Goal: Communication & Community: Answer question/provide support

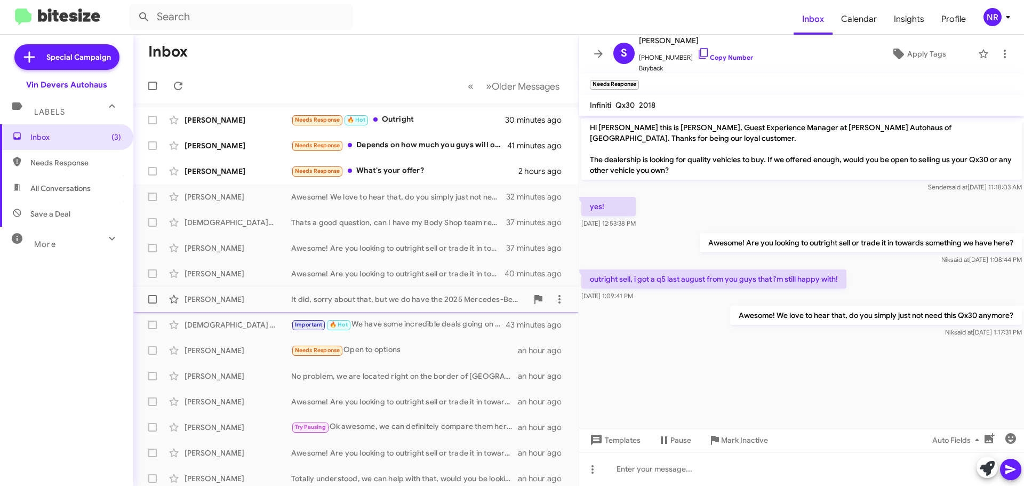
click at [428, 303] on div "It did, sorry about that, but we do have the 2025 Mercedes-Benz EQE (which is v…" at bounding box center [409, 299] width 236 height 11
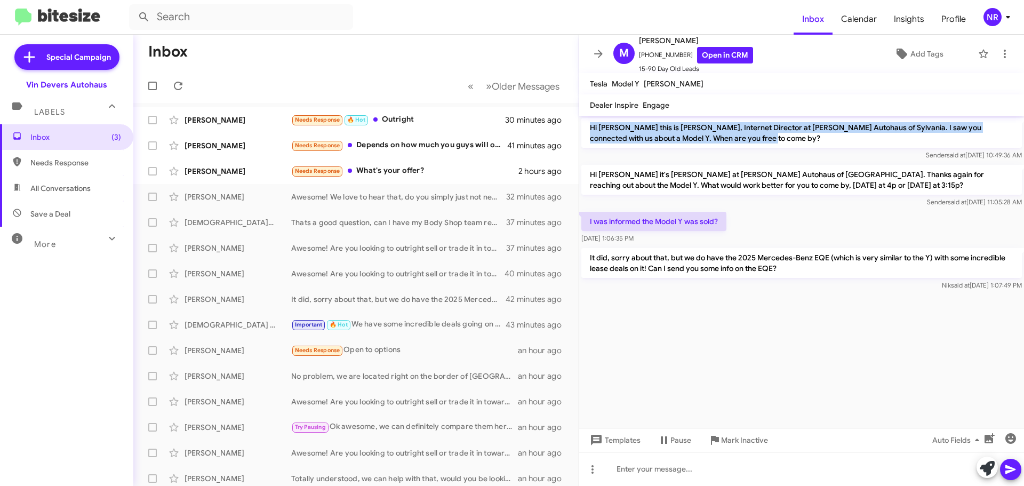
drag, startPoint x: 731, startPoint y: 138, endPoint x: 591, endPoint y: 127, distance: 140.1
click at [591, 127] on p "Hi [PERSON_NAME] this is [PERSON_NAME], Internet Director at [PERSON_NAME] Auto…" at bounding box center [801, 133] width 440 height 30
copy p "Hi [PERSON_NAME] this is [PERSON_NAME], Internet Director at [PERSON_NAME] Auto…"
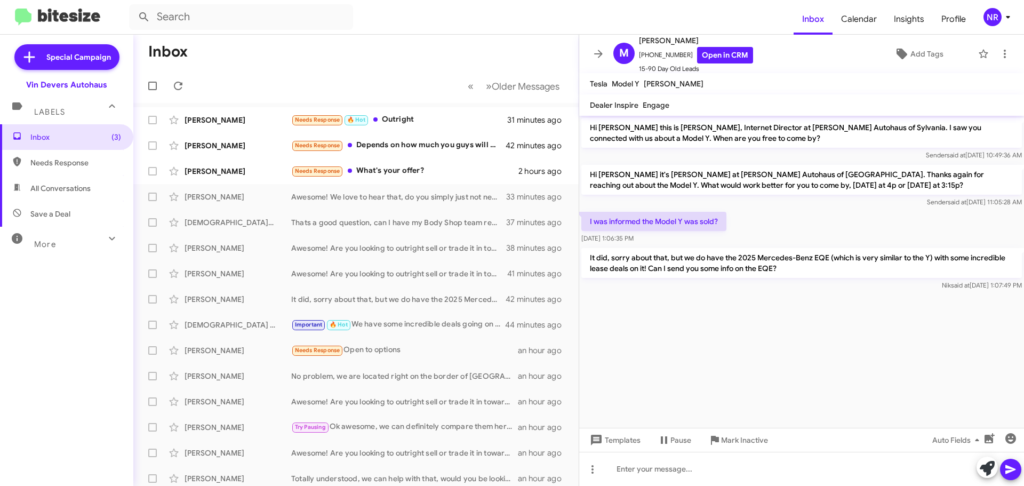
click at [328, 62] on mat-toolbar-row "Inbox" at bounding box center [355, 52] width 445 height 34
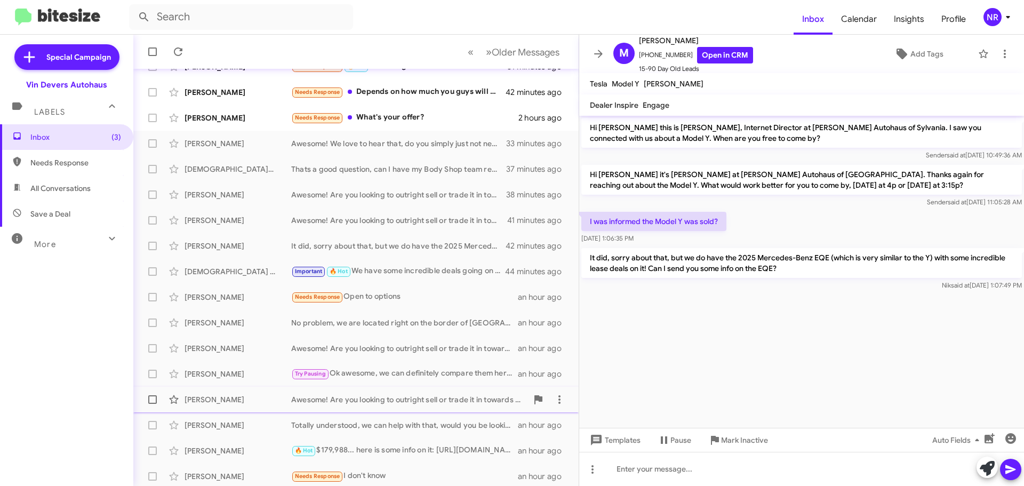
scroll to position [133, 0]
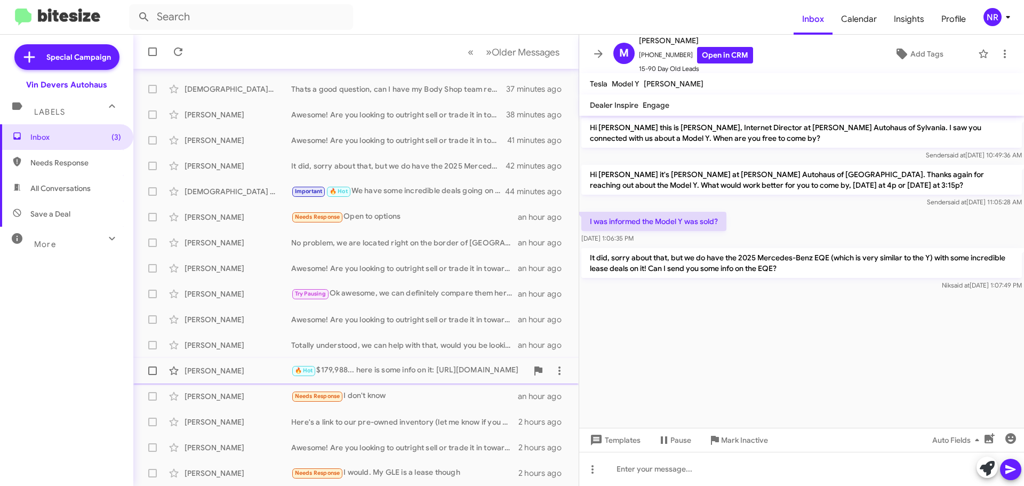
click at [420, 376] on div "🔥 Hot $179,988... here is some info on it: [URL][DOMAIN_NAME]" at bounding box center [409, 370] width 236 height 12
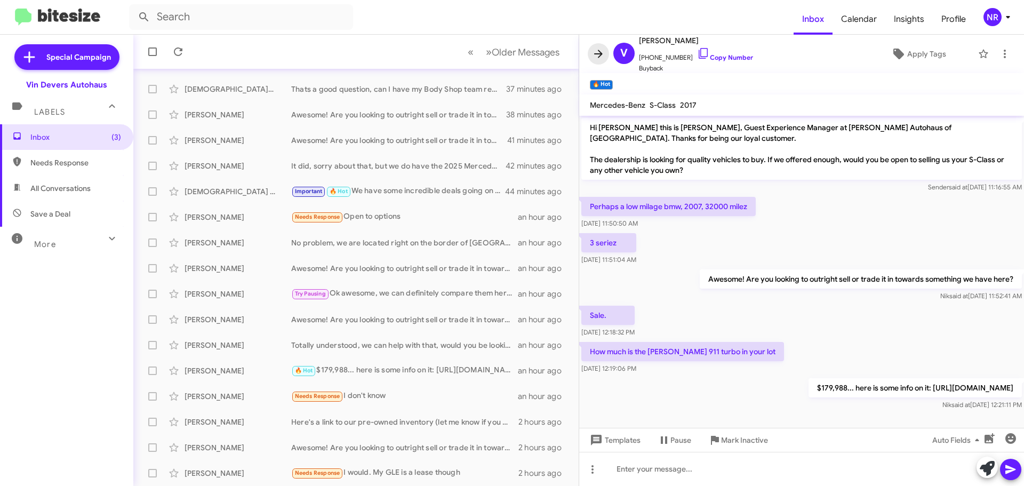
click at [595, 63] on button at bounding box center [598, 53] width 21 height 21
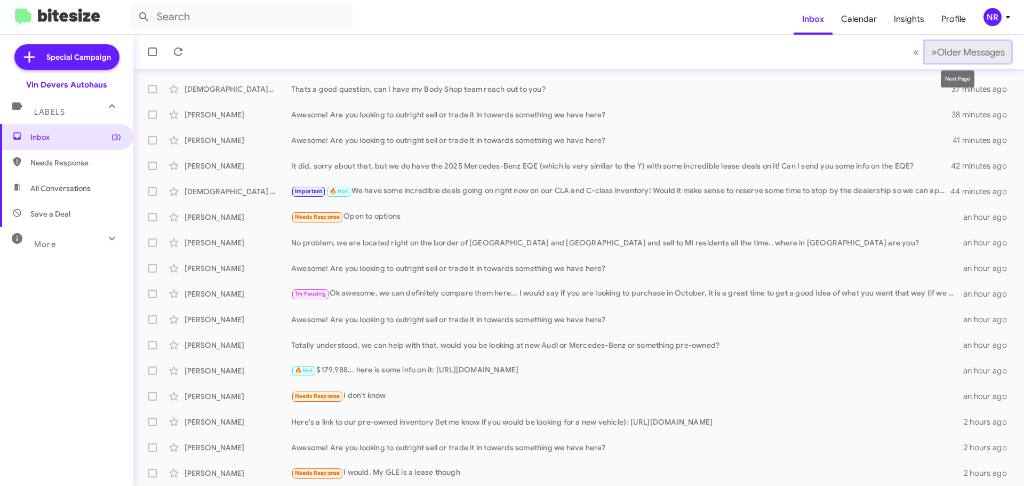
click at [931, 51] on span "»" at bounding box center [934, 51] width 6 height 13
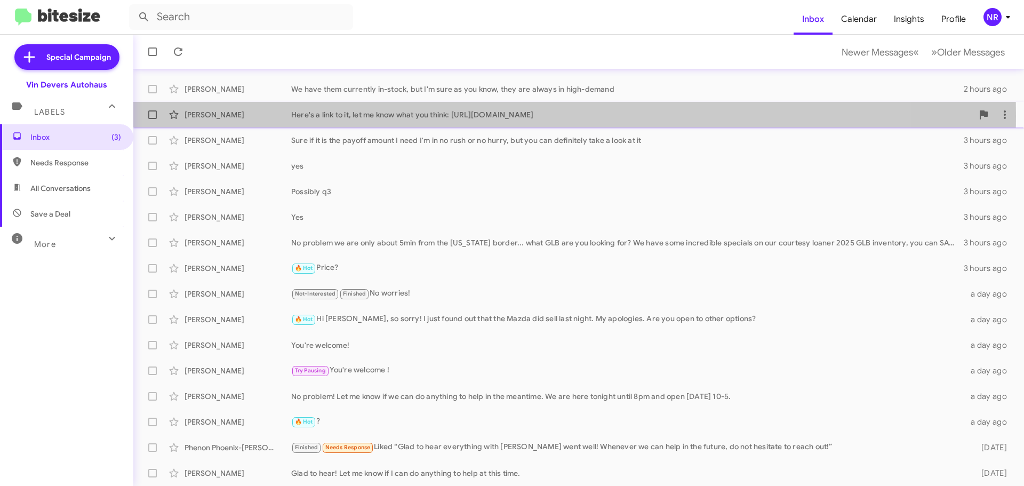
click at [489, 116] on div "Here's a link to it, let me know what you think: [URL][DOMAIN_NAME]" at bounding box center [631, 114] width 681 height 11
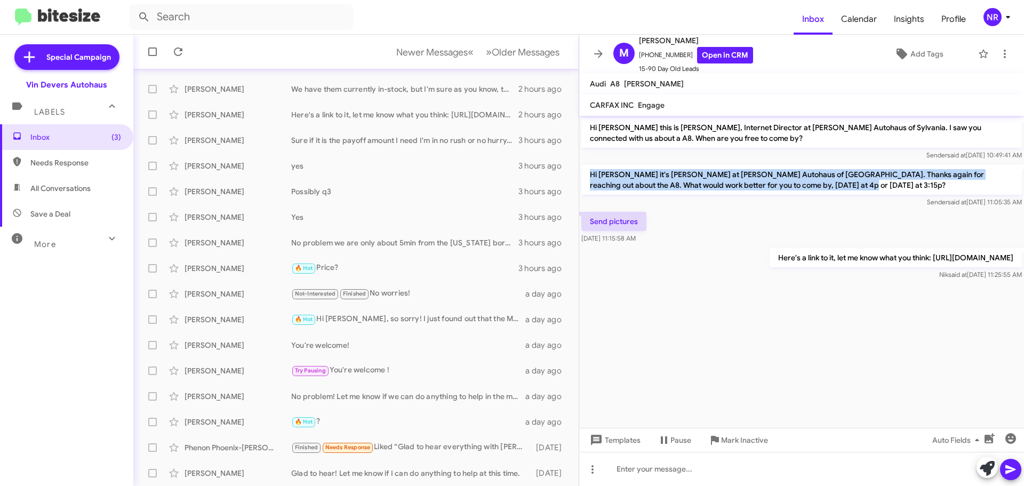
drag, startPoint x: 830, startPoint y: 186, endPoint x: 581, endPoint y: 176, distance: 249.2
click at [581, 176] on div "Hi [PERSON_NAME] it's [PERSON_NAME] at [PERSON_NAME] Autohaus of [GEOGRAPHIC_DA…" at bounding box center [801, 186] width 445 height 47
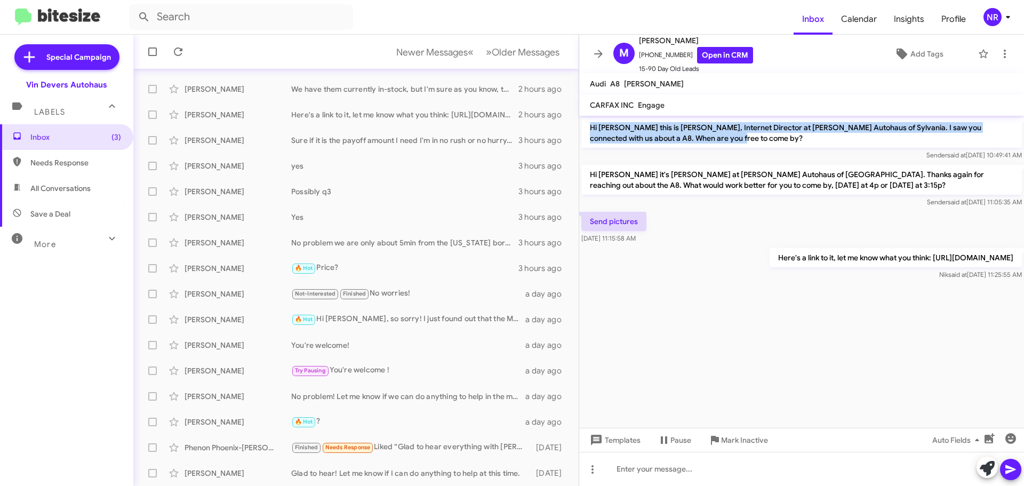
drag, startPoint x: 710, startPoint y: 139, endPoint x: 587, endPoint y: 124, distance: 124.1
click at [587, 124] on p "Hi [PERSON_NAME] this is [PERSON_NAME], Internet Director at [PERSON_NAME] Auto…" at bounding box center [801, 133] width 440 height 30
copy p "Hi [PERSON_NAME] this is [PERSON_NAME], Internet Director at [PERSON_NAME] Auto…"
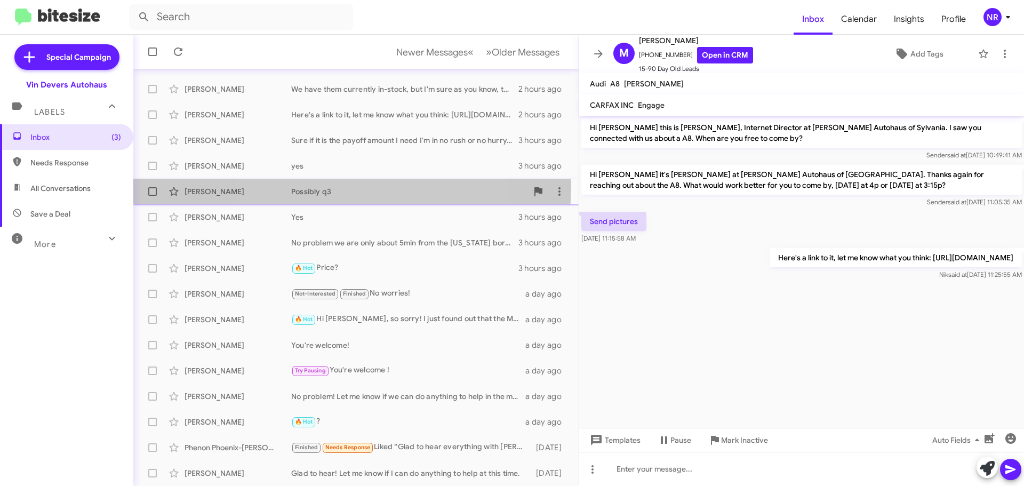
click at [335, 187] on div "Possibly q3" at bounding box center [409, 191] width 236 height 11
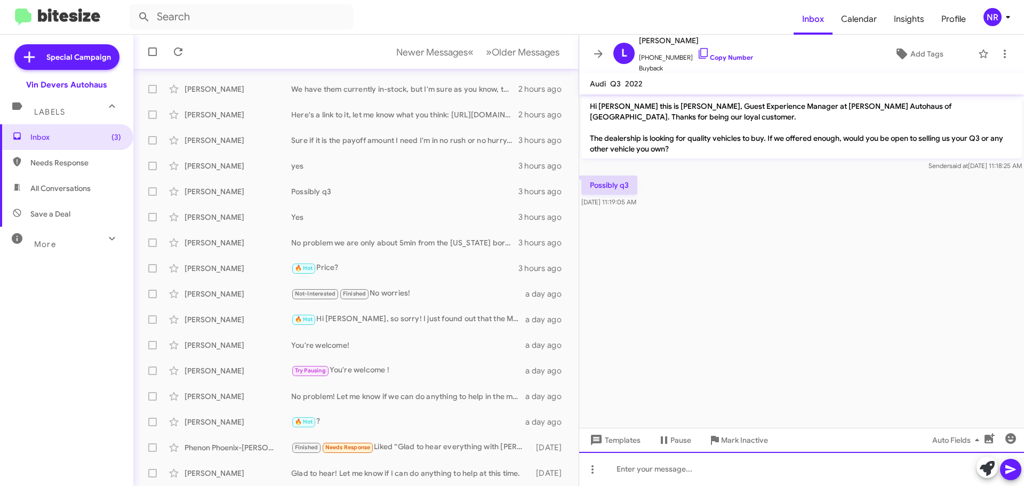
click at [680, 470] on div at bounding box center [801, 469] width 445 height 34
paste div
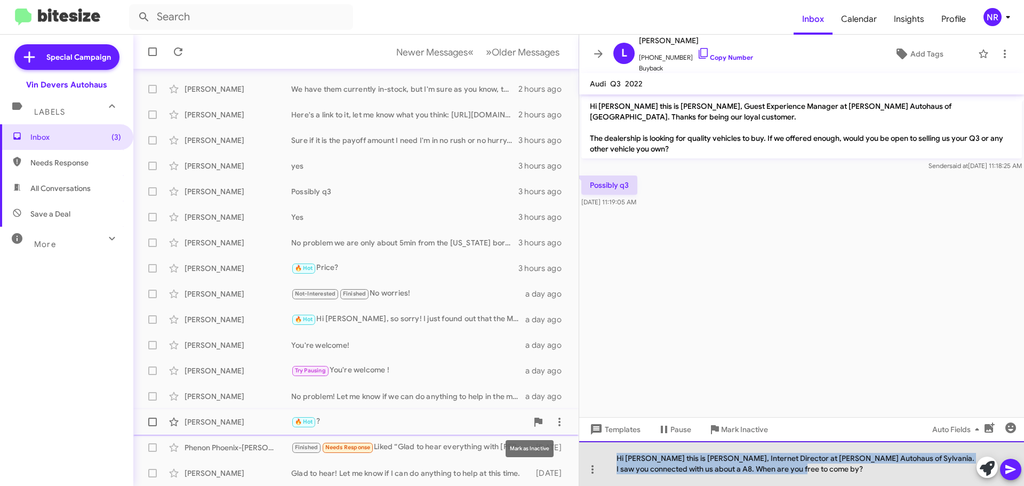
drag, startPoint x: 791, startPoint y: 469, endPoint x: 474, endPoint y: 423, distance: 321.2
click at [469, 422] on div "Inbox Newer Messages « Previous » Next Older Messages [PERSON_NAME] Yes 2 hours…" at bounding box center [578, 260] width 891 height 451
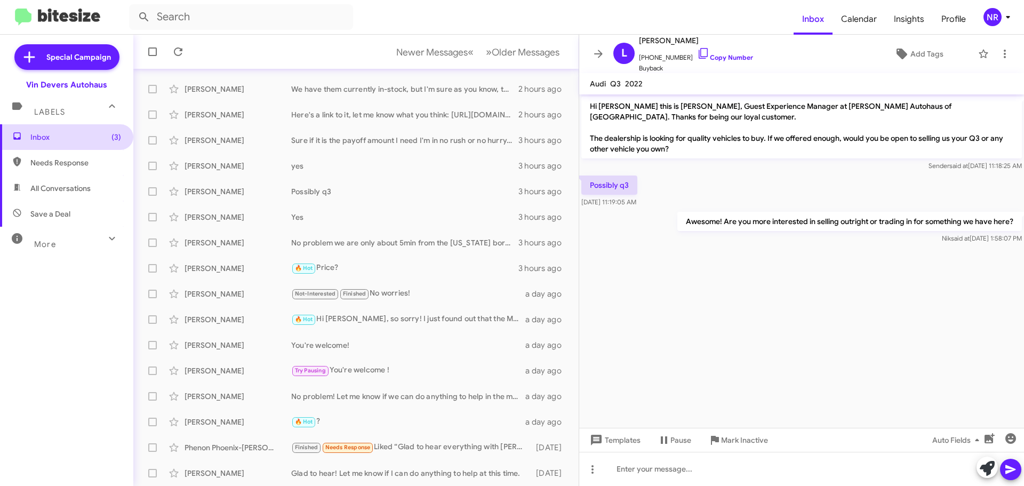
click at [53, 142] on span "Inbox (3)" at bounding box center [66, 137] width 133 height 26
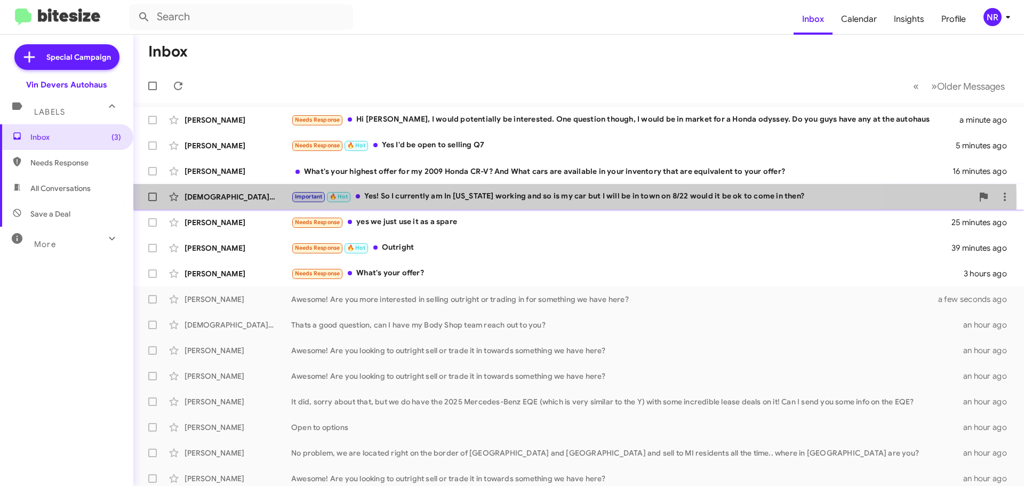
click at [475, 202] on div "Important 🔥 Hot Yes! So I currently am In [US_STATE] working and so is my car b…" at bounding box center [631, 196] width 681 height 12
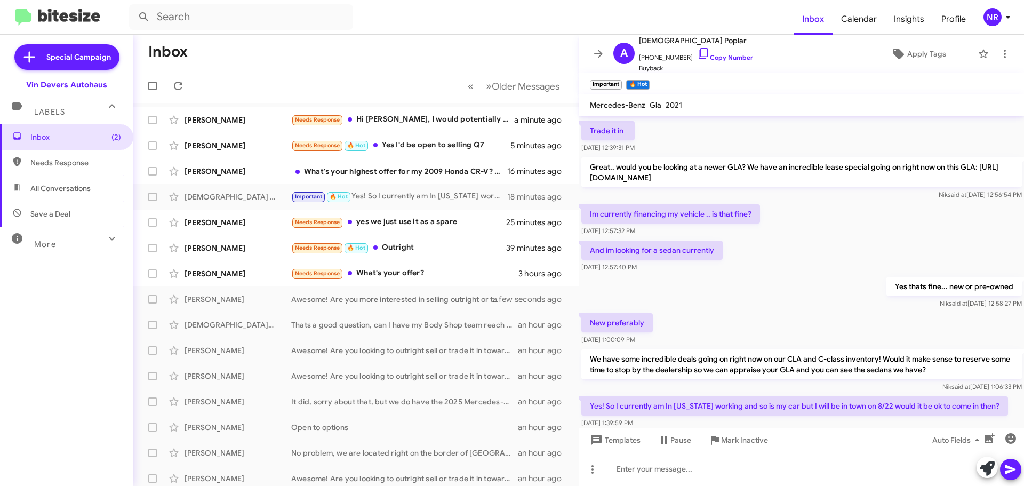
scroll to position [191, 0]
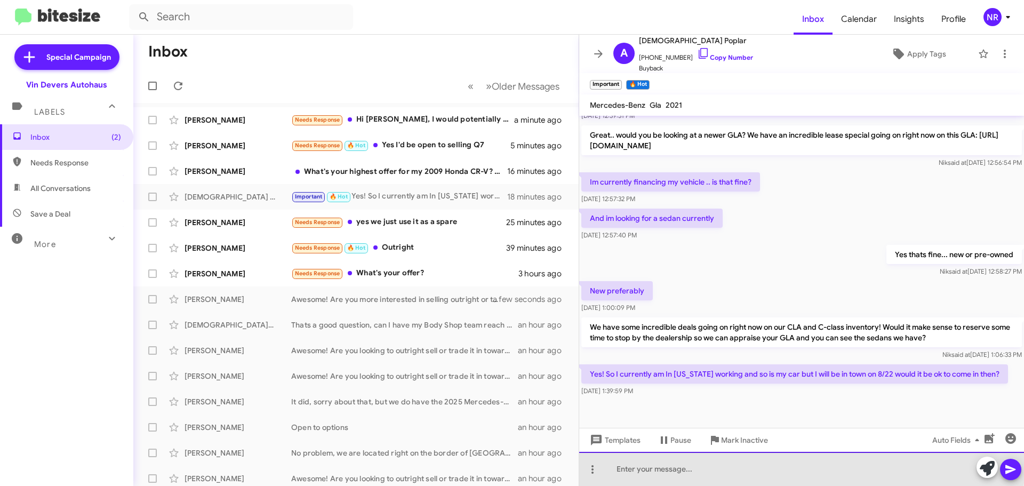
click at [710, 465] on div at bounding box center [801, 469] width 445 height 34
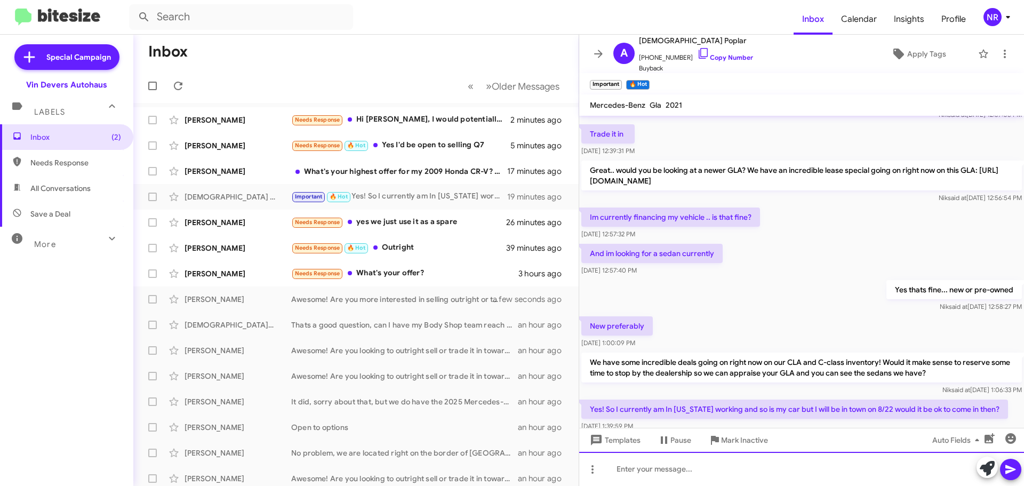
scroll to position [230, 0]
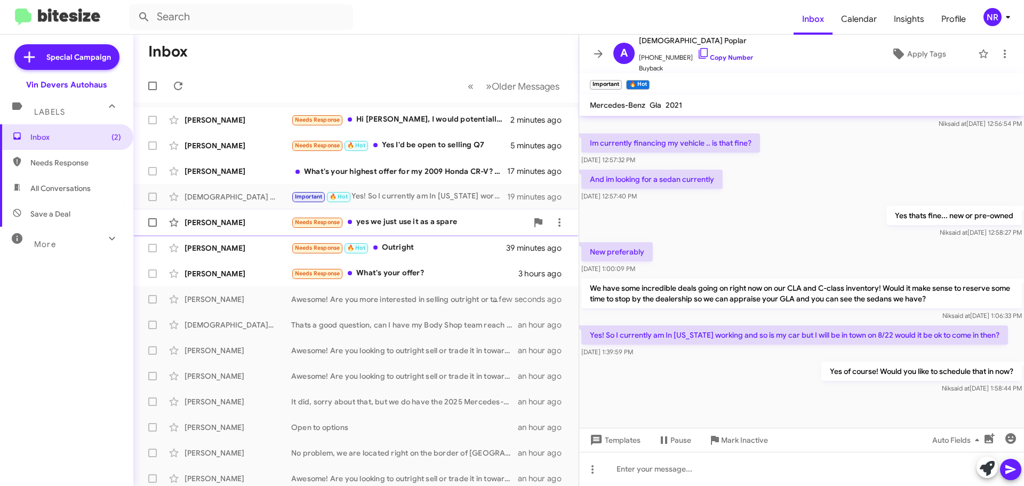
click at [434, 226] on div "Needs Response yes we just use it as a spare" at bounding box center [409, 222] width 236 height 12
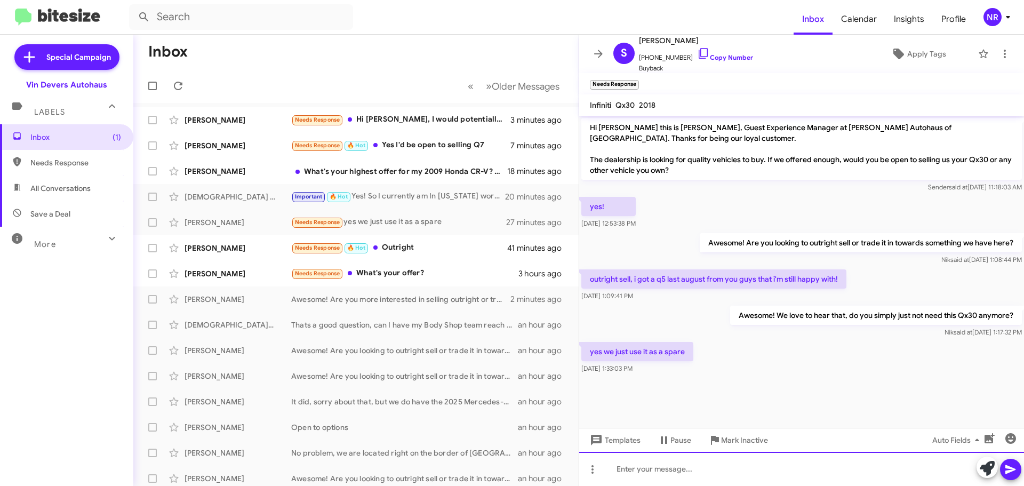
click at [760, 458] on div at bounding box center [801, 469] width 445 height 34
click at [809, 469] on div "Totally understand, can you update me with the miles? when can you bring it by?" at bounding box center [801, 469] width 445 height 34
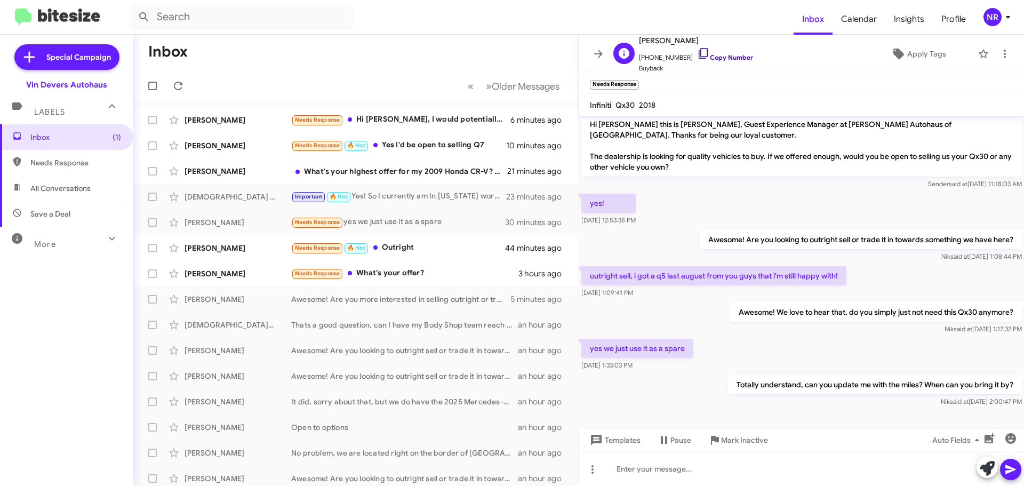
click at [697, 53] on icon at bounding box center [703, 53] width 13 height 13
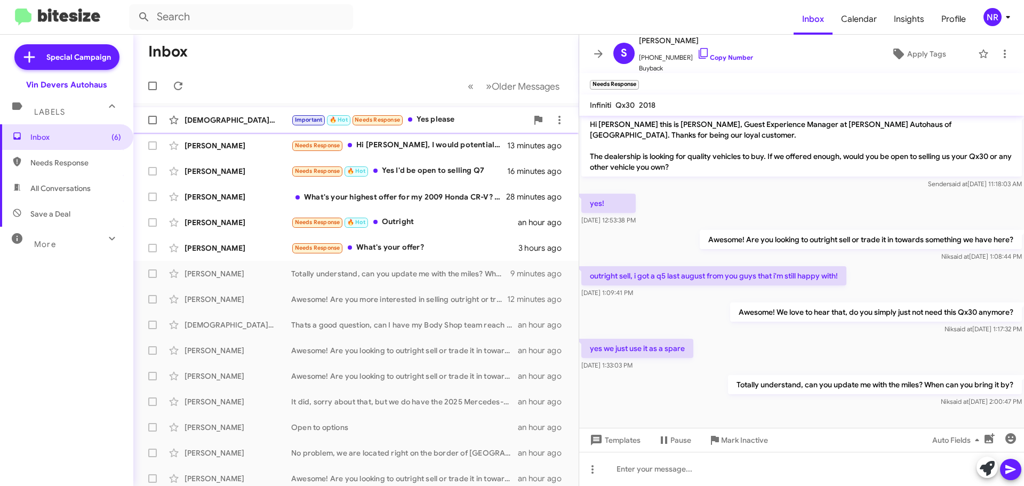
click at [446, 116] on div "Important 🔥 Hot Needs Response Yes please" at bounding box center [409, 120] width 236 height 12
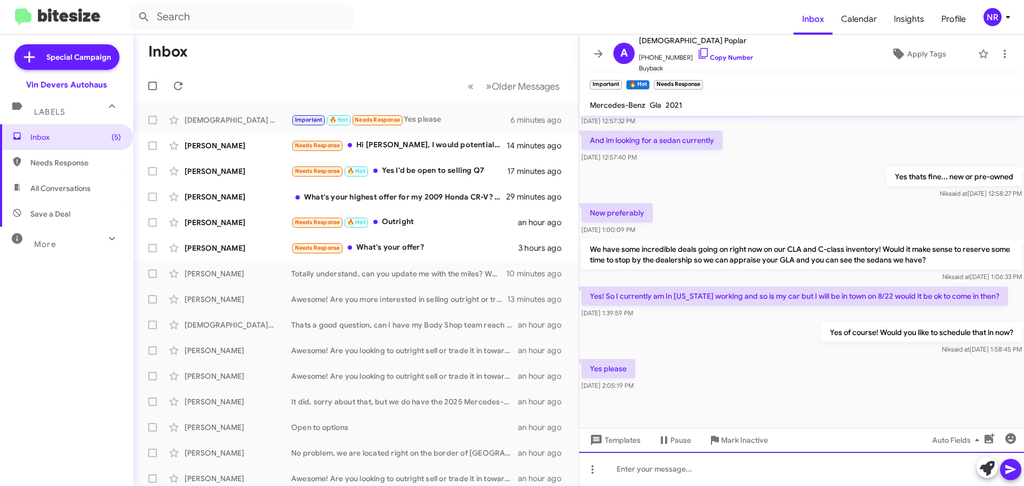
click at [731, 469] on div at bounding box center [801, 469] width 445 height 34
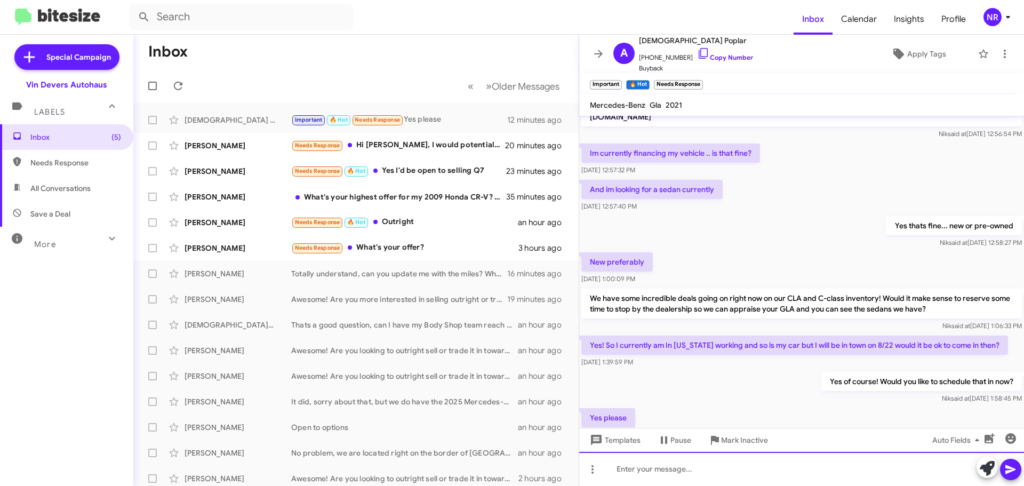
scroll to position [318, 0]
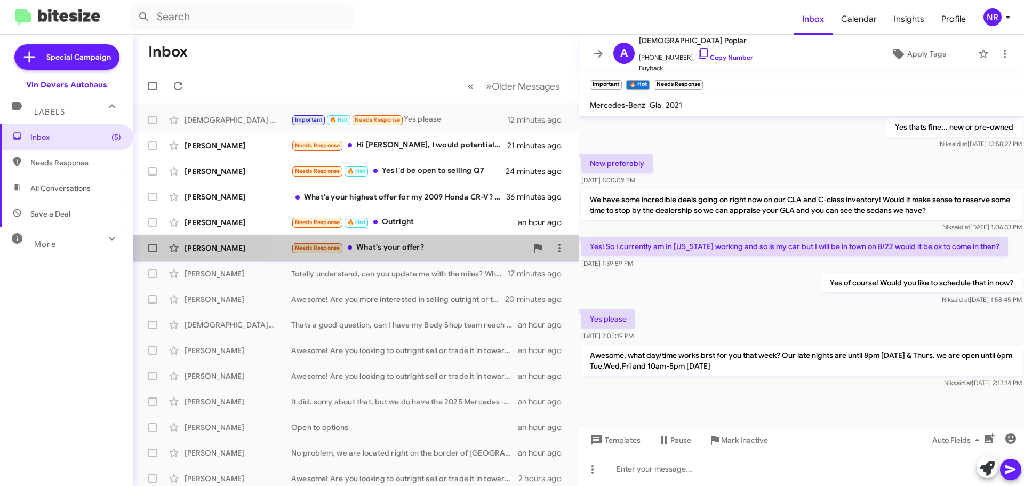
click at [434, 245] on div "Needs Response What's your offer?" at bounding box center [409, 248] width 236 height 12
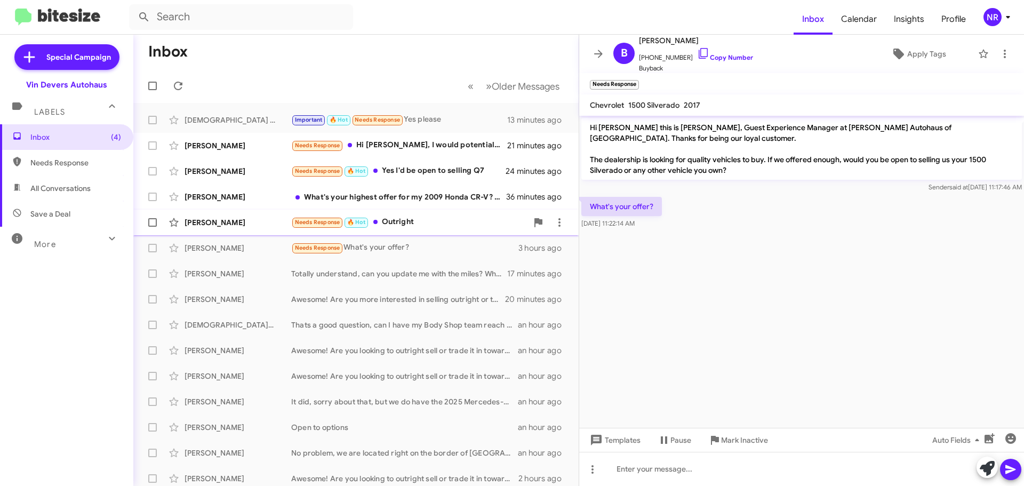
click at [427, 227] on div "Needs Response 🔥 Hot Outright" at bounding box center [409, 222] width 236 height 12
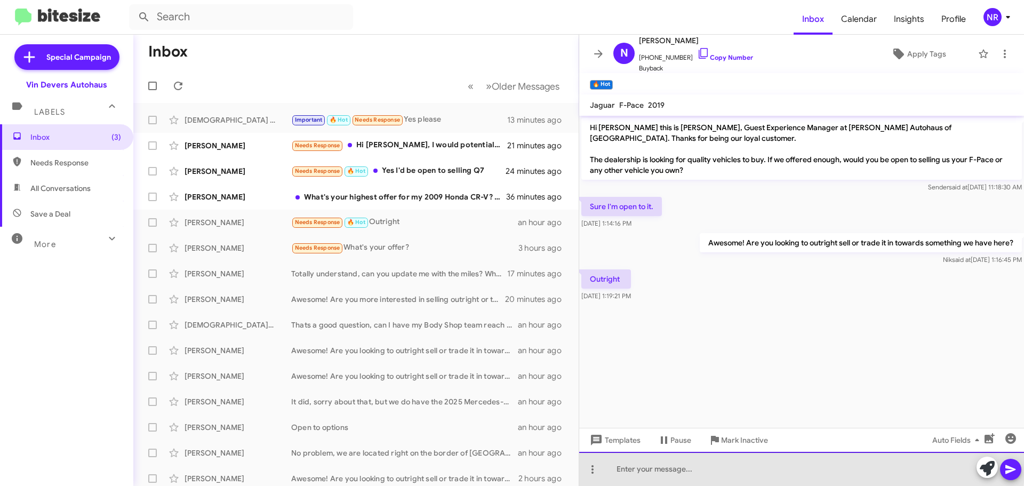
click at [645, 463] on div at bounding box center [801, 469] width 445 height 34
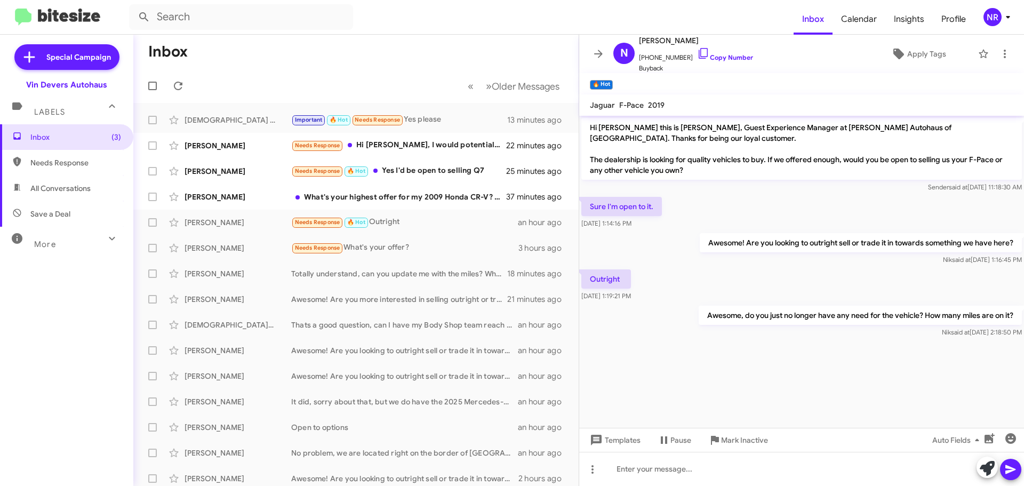
click at [261, 53] on mat-toolbar-row "Inbox" at bounding box center [355, 52] width 445 height 34
click at [303, 54] on mat-toolbar-row "Inbox" at bounding box center [355, 52] width 445 height 34
click at [486, 87] on span "»" at bounding box center [489, 85] width 6 height 13
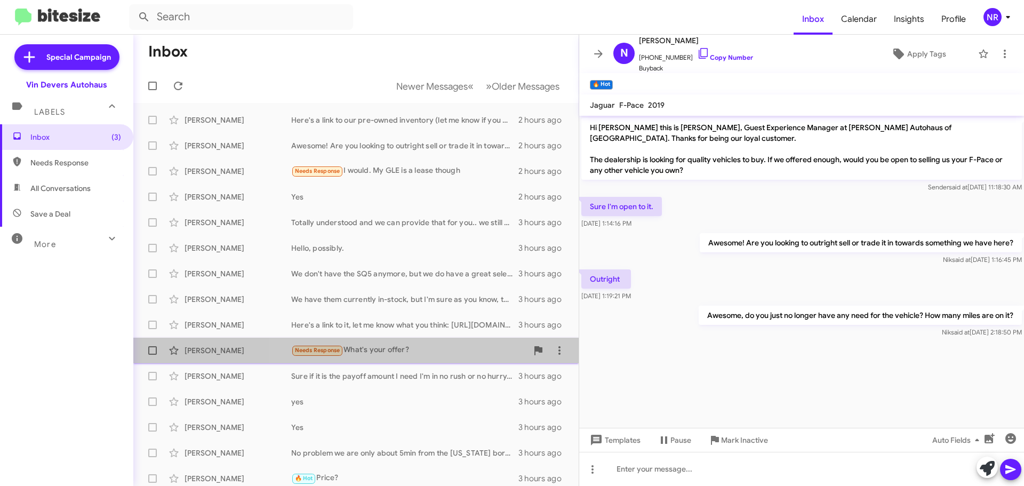
click at [419, 346] on div "Needs Response What's your offer?" at bounding box center [409, 350] width 236 height 12
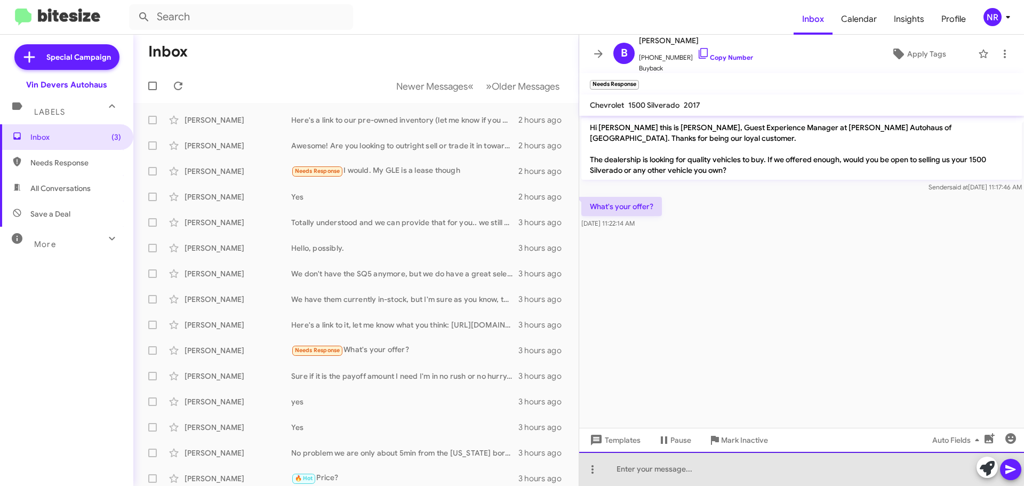
click at [689, 458] on div at bounding box center [801, 469] width 445 height 34
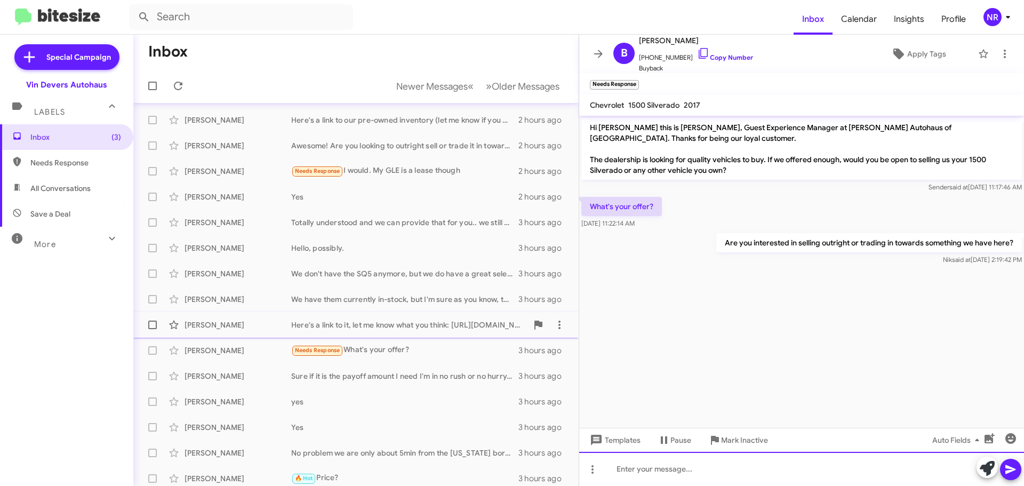
scroll to position [133, 0]
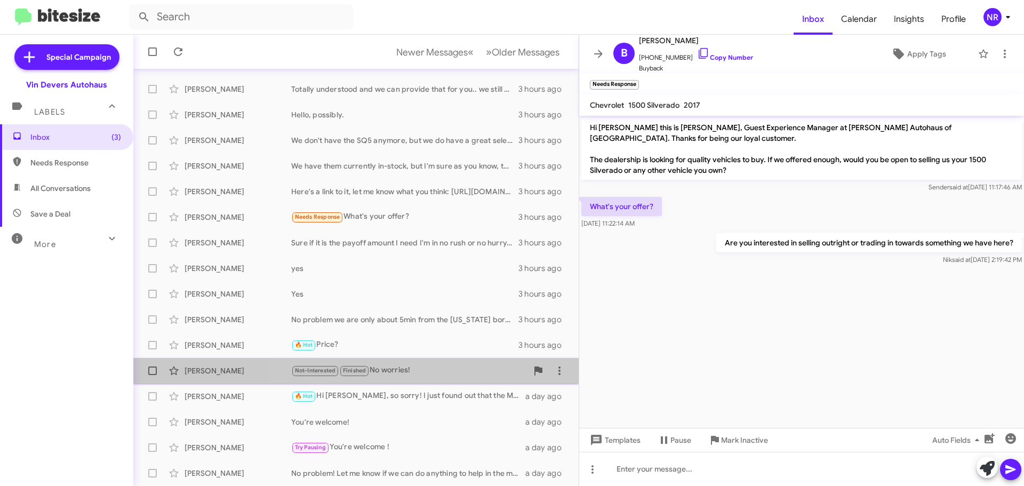
click at [448, 377] on div "[PERSON_NAME] Not-Interested Finished No worries! a day ago" at bounding box center [356, 370] width 428 height 21
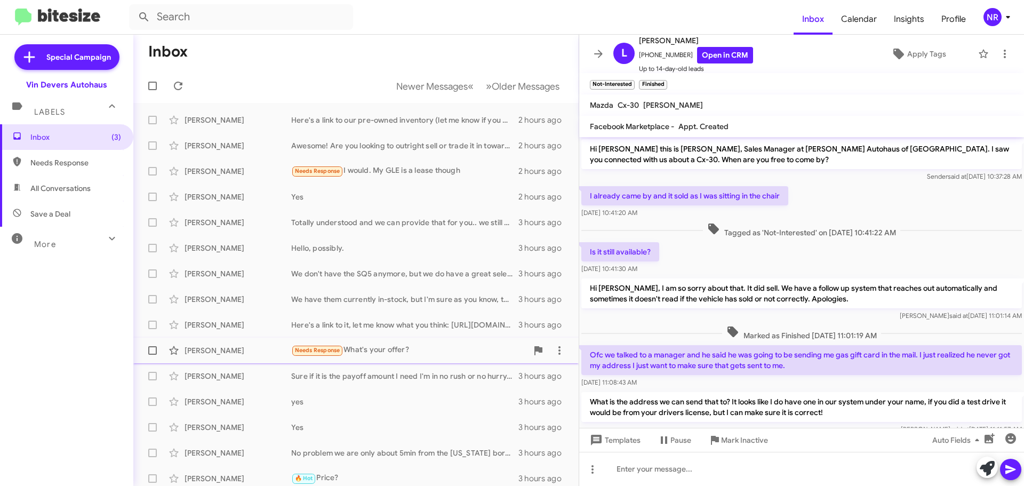
click at [419, 353] on div "Needs Response What's your offer?" at bounding box center [409, 350] width 236 height 12
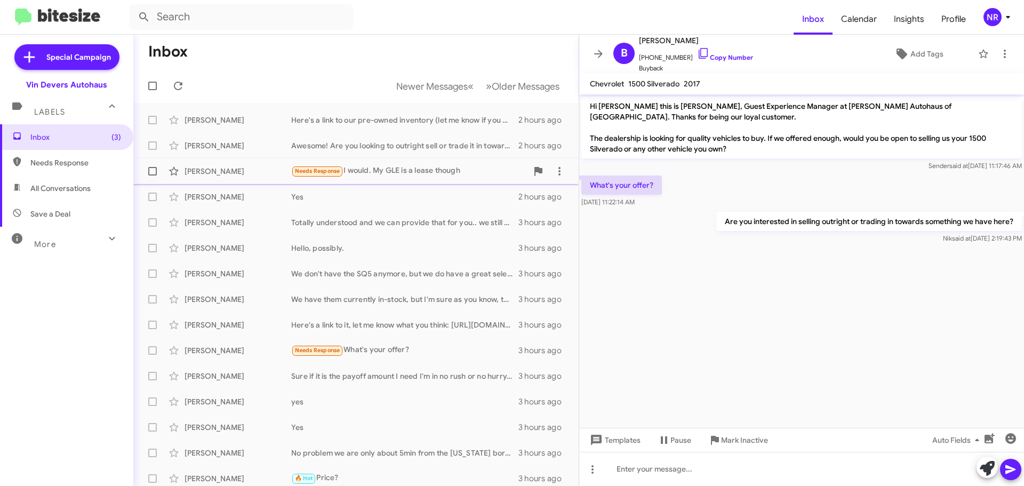
click at [431, 175] on div "Needs Response I would. My GLE is a lease though" at bounding box center [409, 171] width 236 height 12
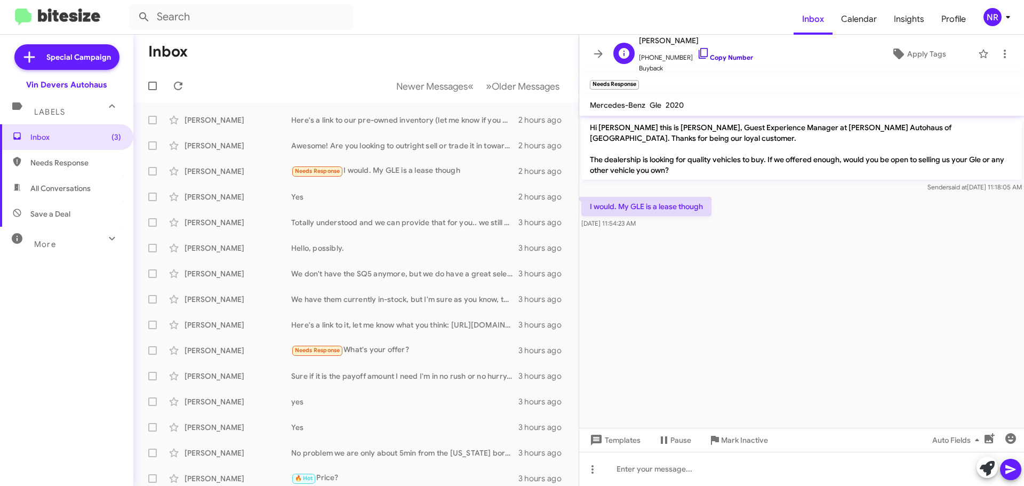
click at [697, 52] on icon at bounding box center [703, 53] width 13 height 13
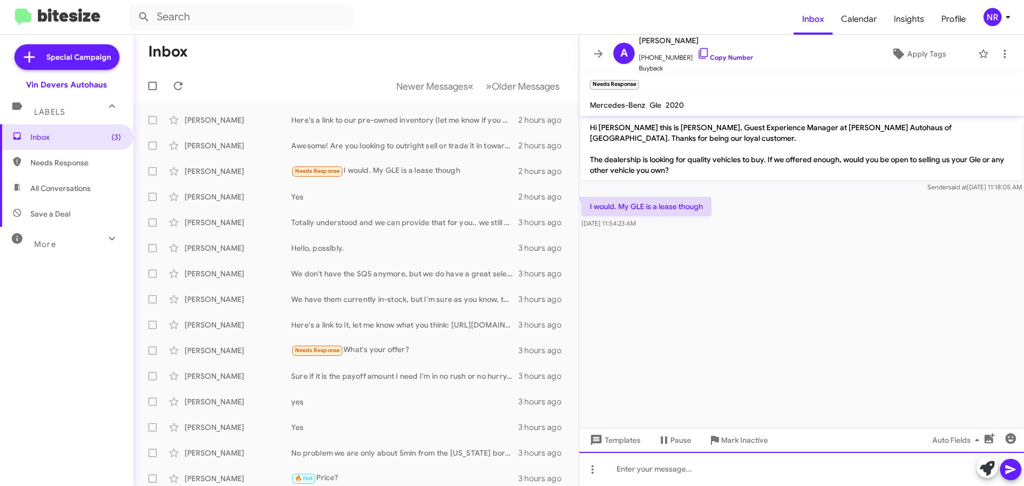
click at [689, 468] on div at bounding box center [801, 469] width 445 height 34
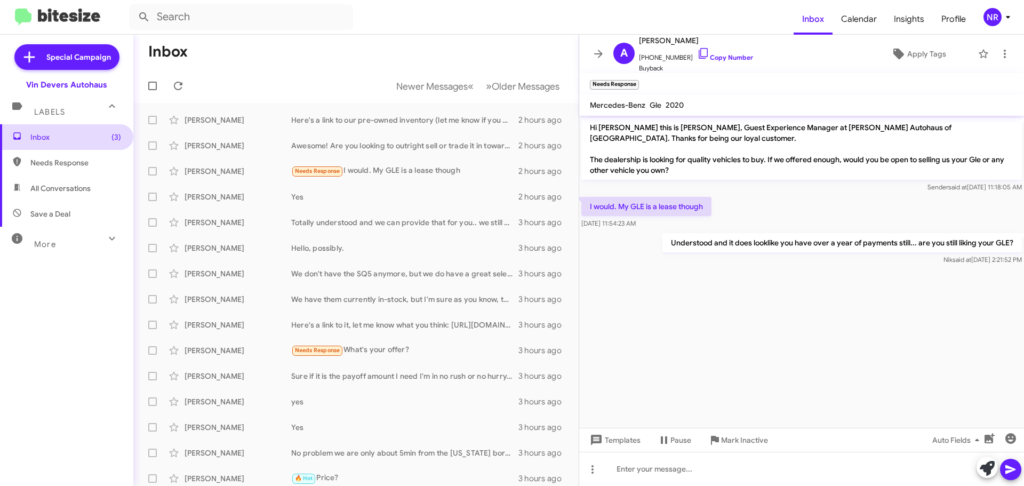
click at [53, 138] on span "Inbox (3)" at bounding box center [75, 137] width 91 height 11
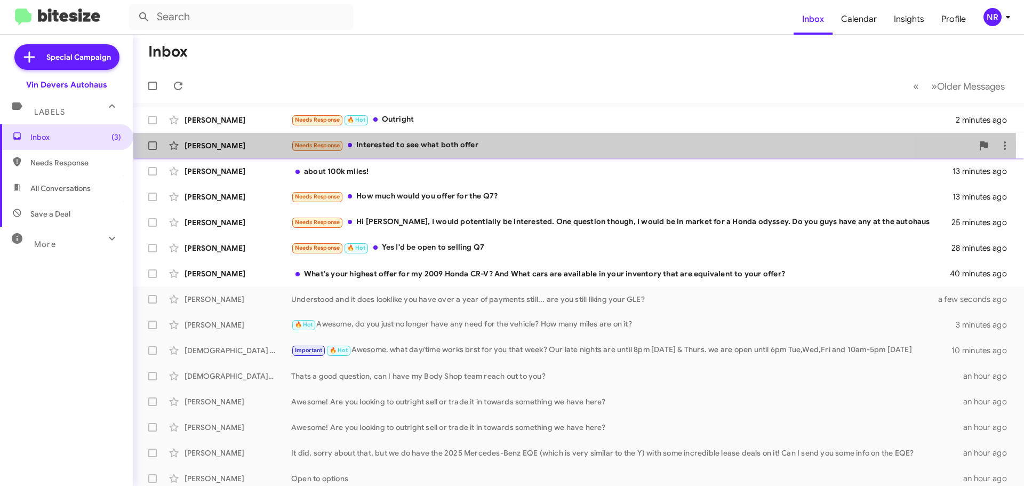
click at [423, 147] on div "Needs Response Interested to see what both offer" at bounding box center [631, 145] width 681 height 12
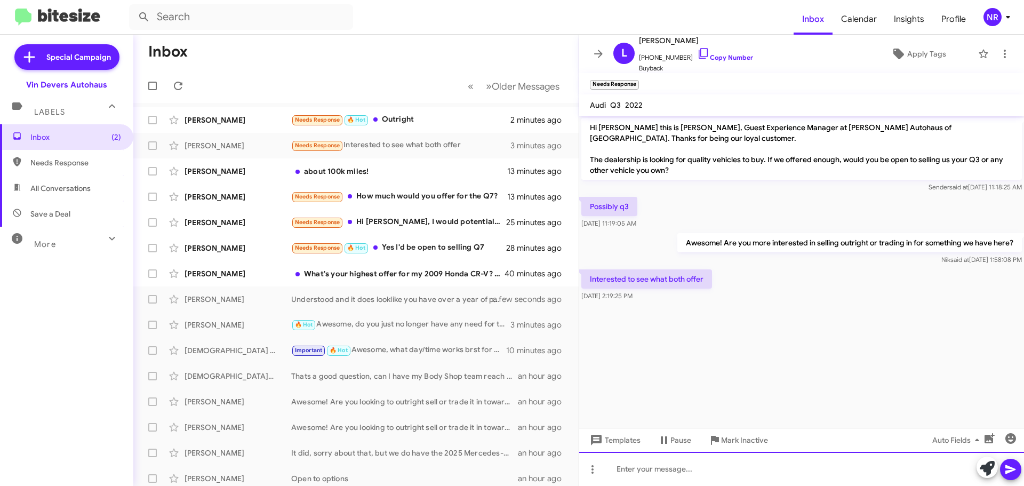
click at [682, 465] on div at bounding box center [801, 469] width 445 height 34
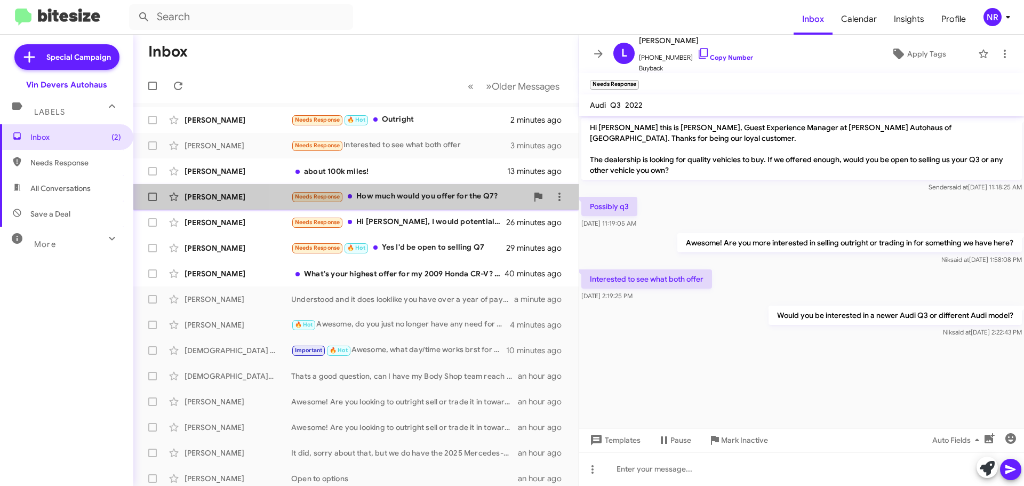
click at [454, 196] on div "Needs Response How much would you offer for the Q7?" at bounding box center [409, 196] width 236 height 12
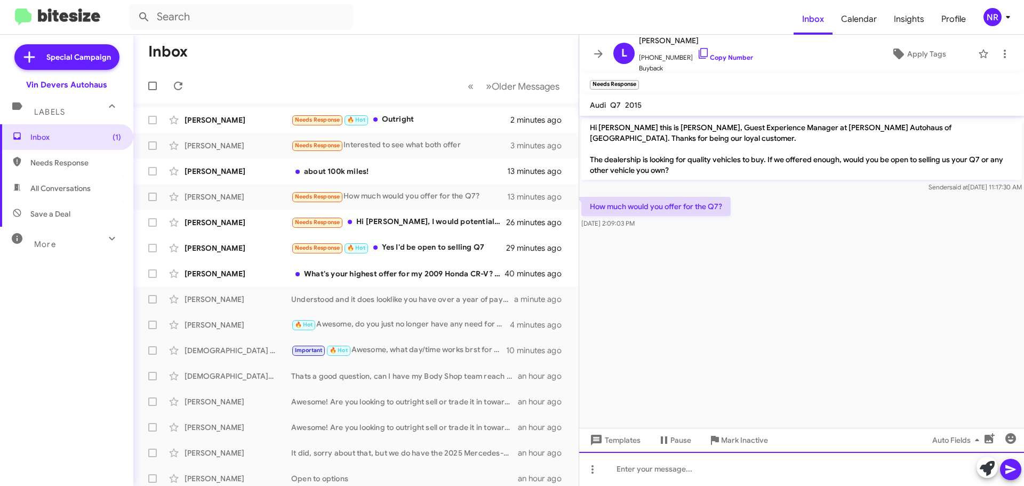
click at [680, 468] on div at bounding box center [801, 469] width 445 height 34
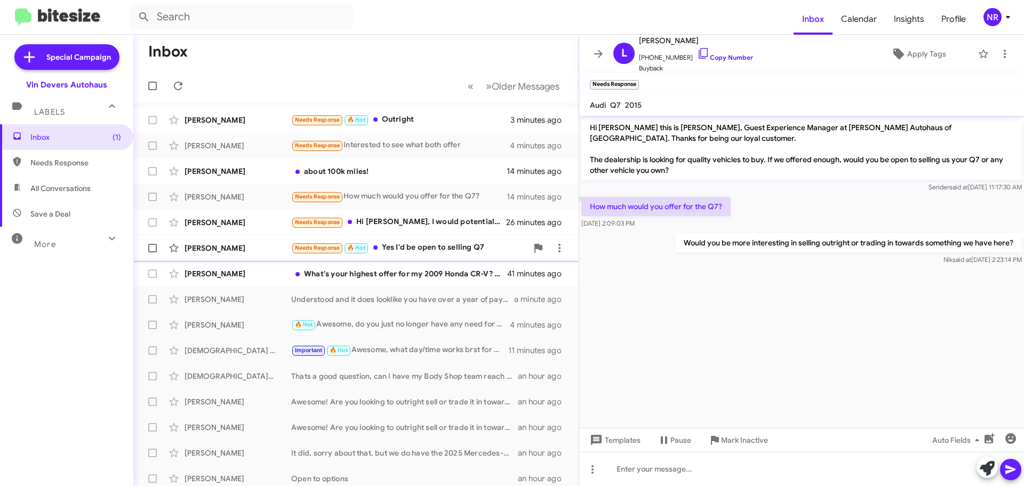
click at [435, 247] on div "Needs Response 🔥 Hot Yes I'd be open to selling Q7" at bounding box center [409, 248] width 236 height 12
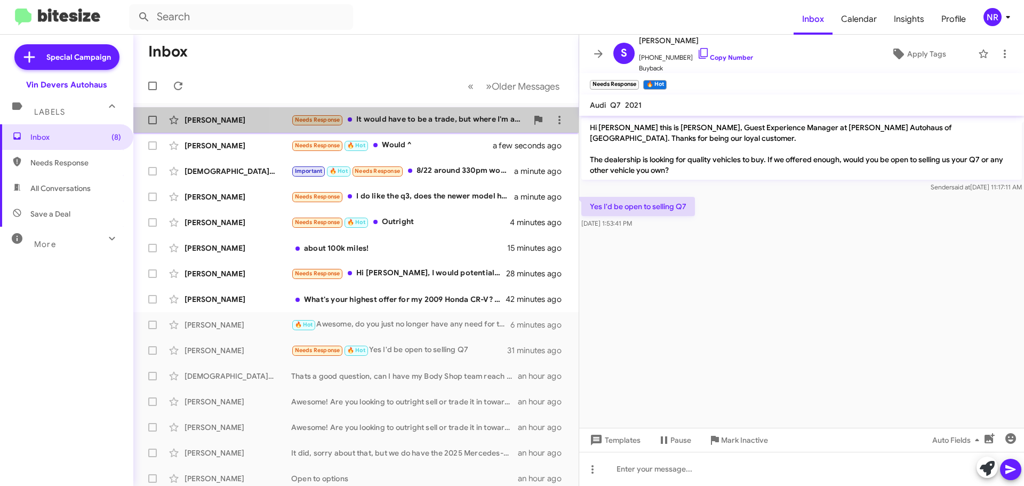
click at [423, 125] on div "Needs Response It would have to be a trade, but where I'm at is that I don't wa…" at bounding box center [409, 120] width 236 height 12
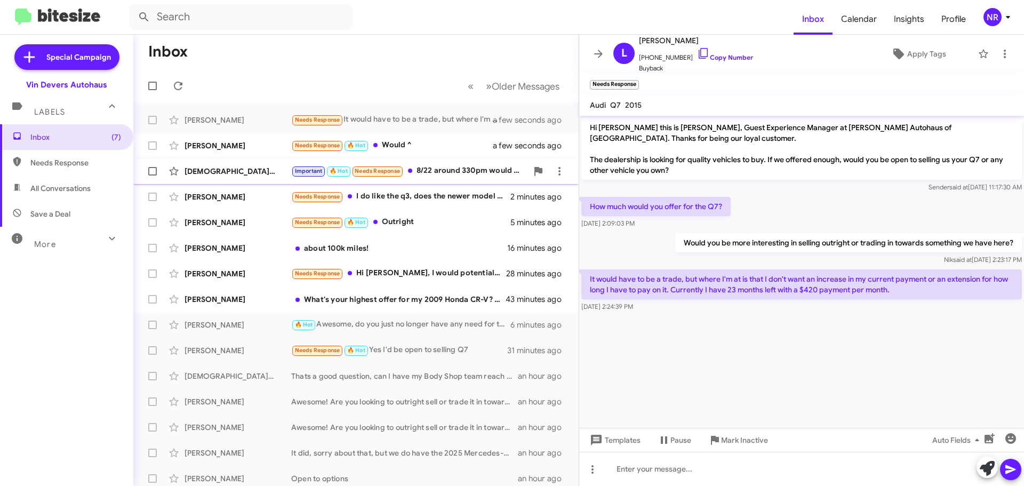
click at [446, 167] on div "Important 🔥 Hot Needs Response 8/22 around 330pm would be great" at bounding box center [409, 171] width 236 height 12
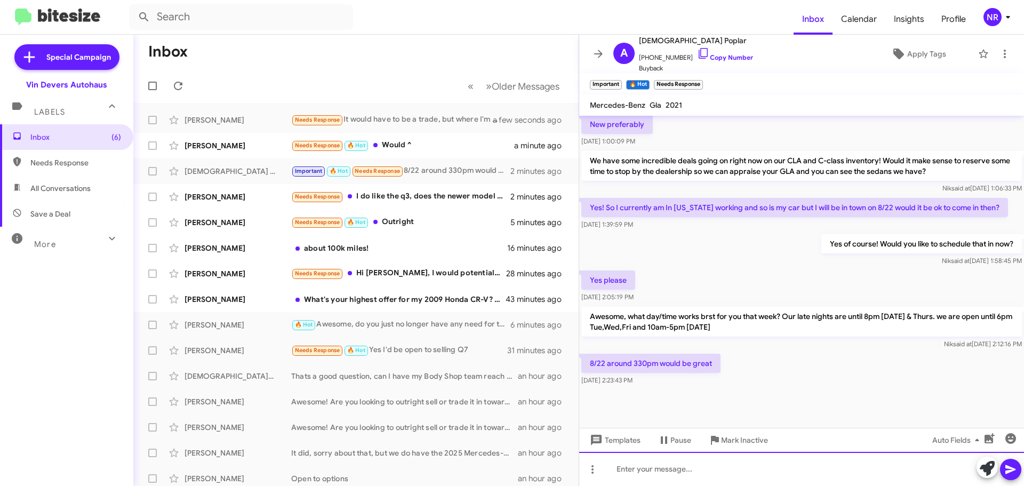
click at [678, 459] on div at bounding box center [801, 469] width 445 height 34
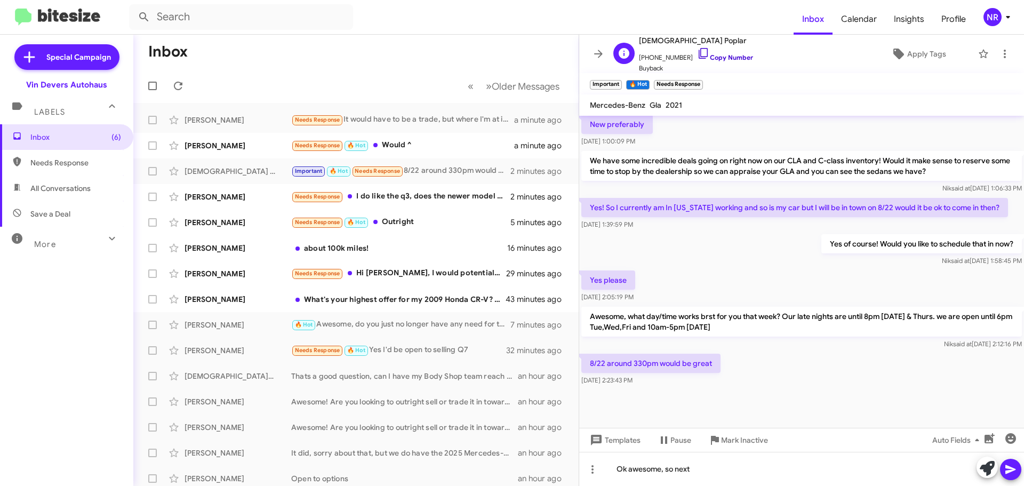
click at [697, 53] on icon at bounding box center [703, 53] width 13 height 13
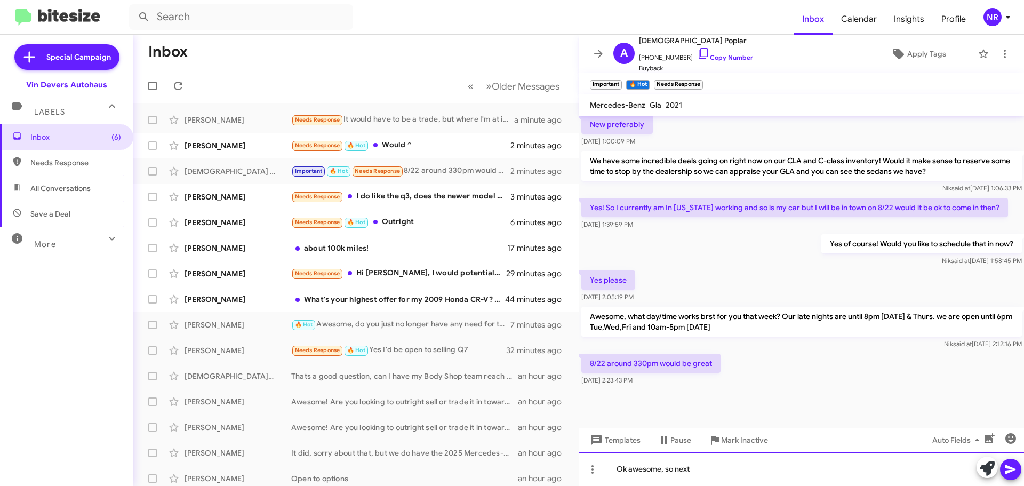
click at [716, 471] on div "Ok awesome, so next" at bounding box center [801, 469] width 445 height 34
click at [671, 471] on div "Ok awesome, so [DATE] (8/22)" at bounding box center [801, 469] width 445 height 34
click at [829, 472] on div "Ok awesome, I've got you scheduled in for [DATE] (8/22)" at bounding box center [801, 469] width 445 height 34
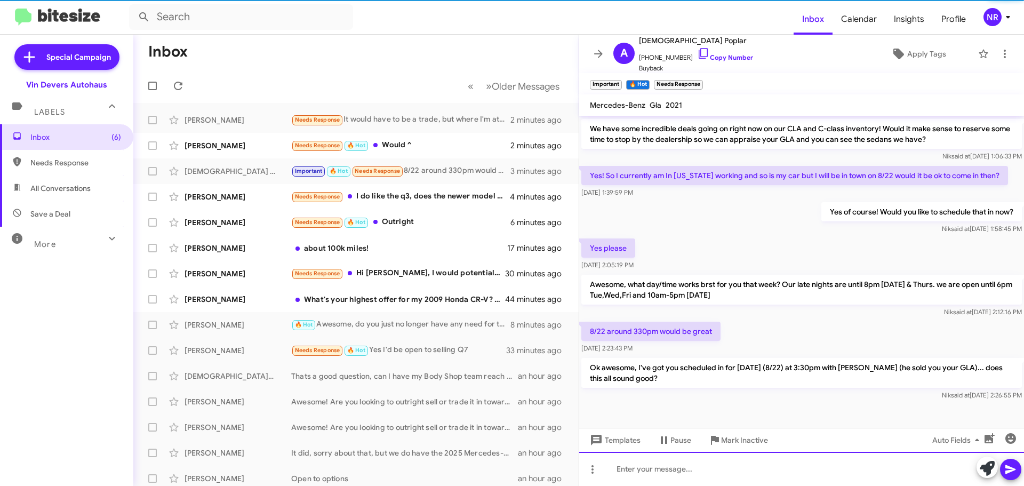
scroll to position [407, 0]
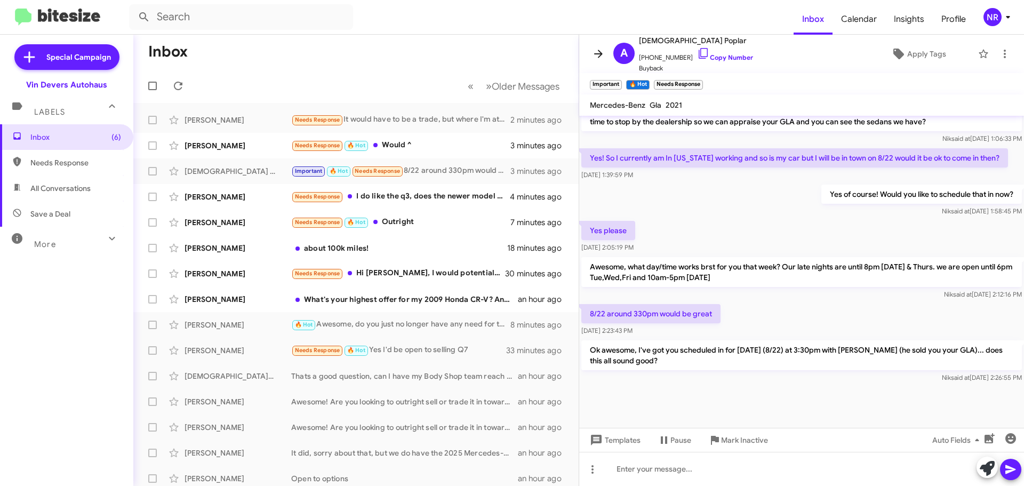
click at [603, 55] on icon at bounding box center [598, 53] width 13 height 13
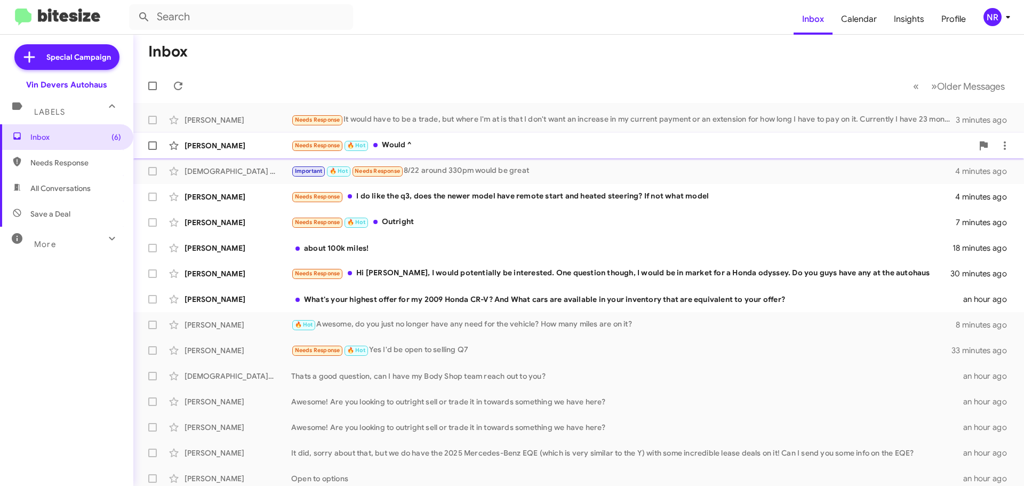
click at [438, 147] on div "Needs Response 🔥 Hot Would ^" at bounding box center [631, 145] width 681 height 12
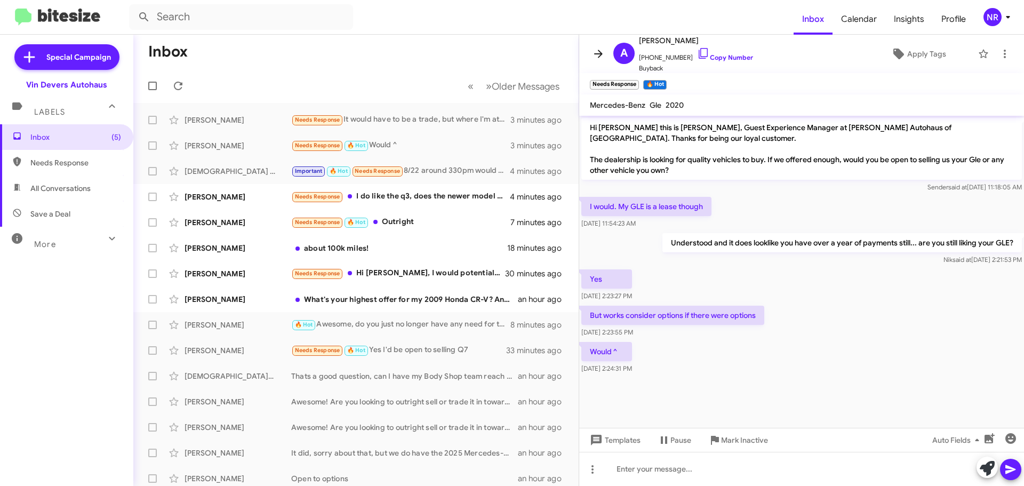
click at [598, 54] on icon at bounding box center [598, 54] width 9 height 8
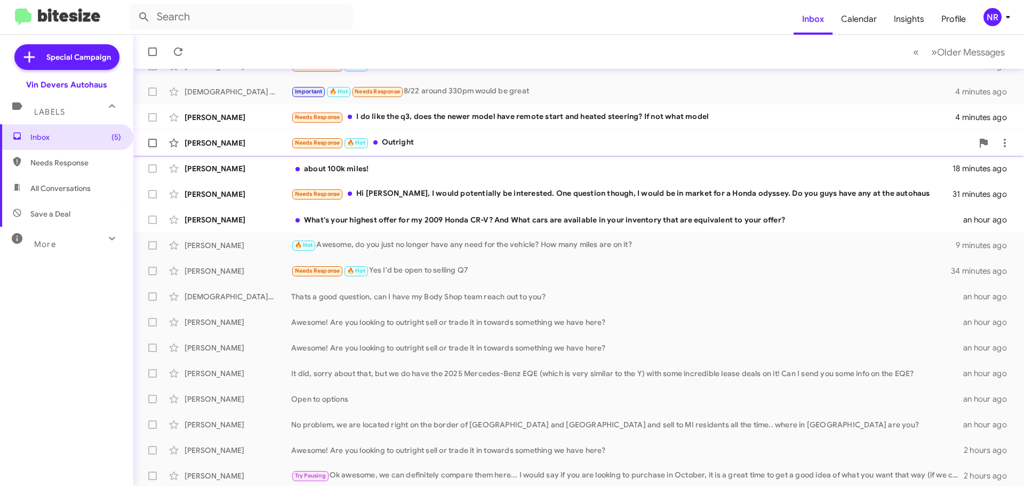
scroll to position [133, 0]
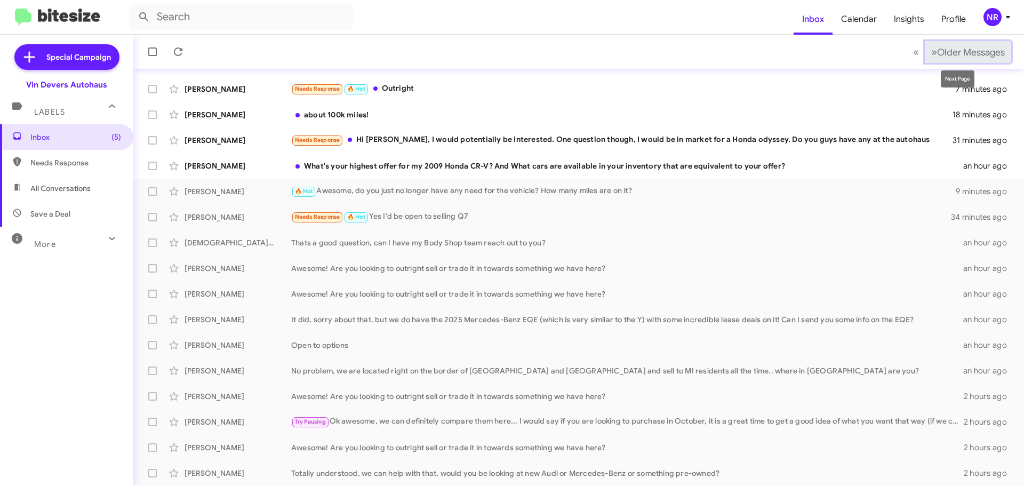
click at [931, 54] on span "»" at bounding box center [934, 51] width 6 height 13
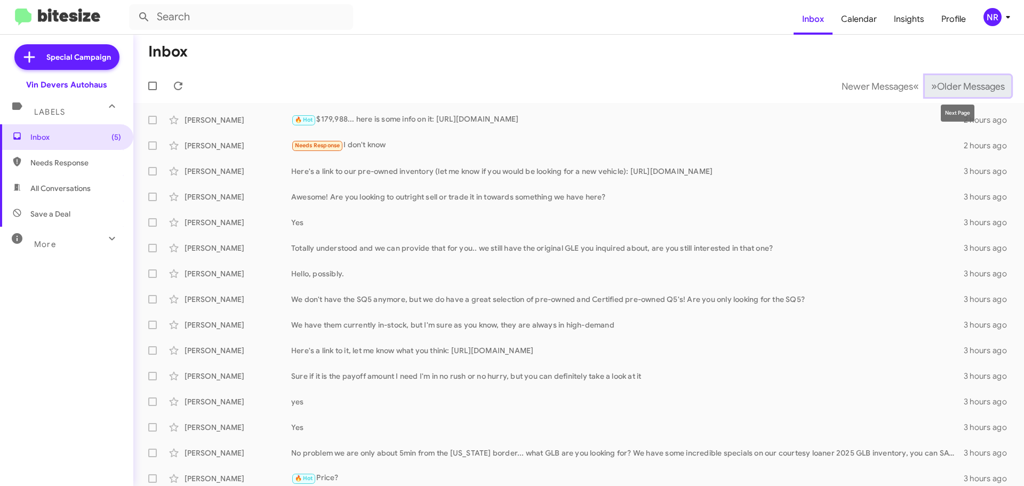
click at [937, 87] on span "Older Messages" at bounding box center [971, 87] width 68 height 12
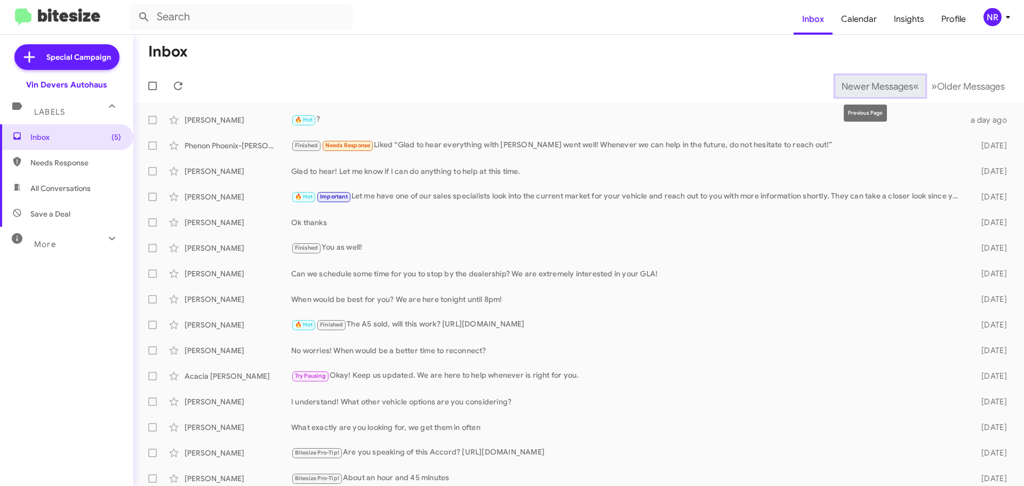
click at [913, 87] on span "«" at bounding box center [916, 85] width 6 height 13
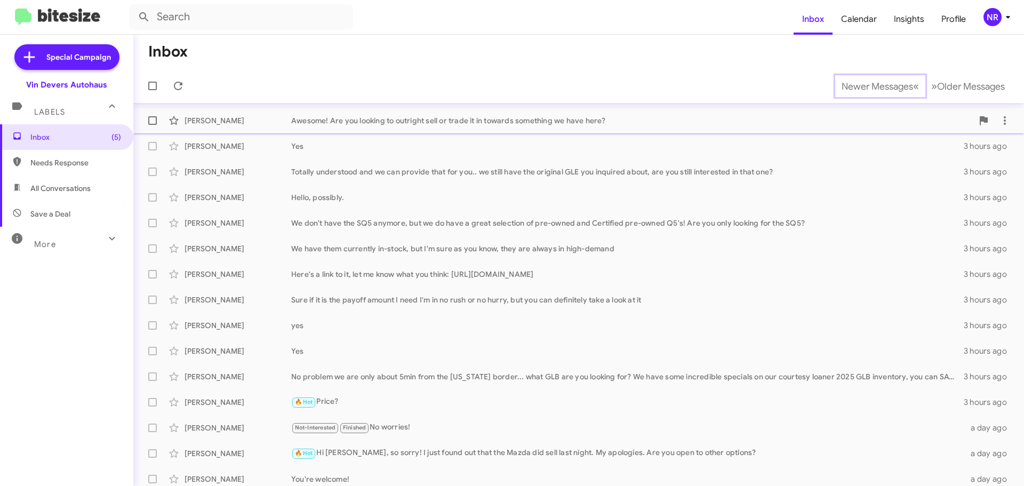
scroll to position [27, 0]
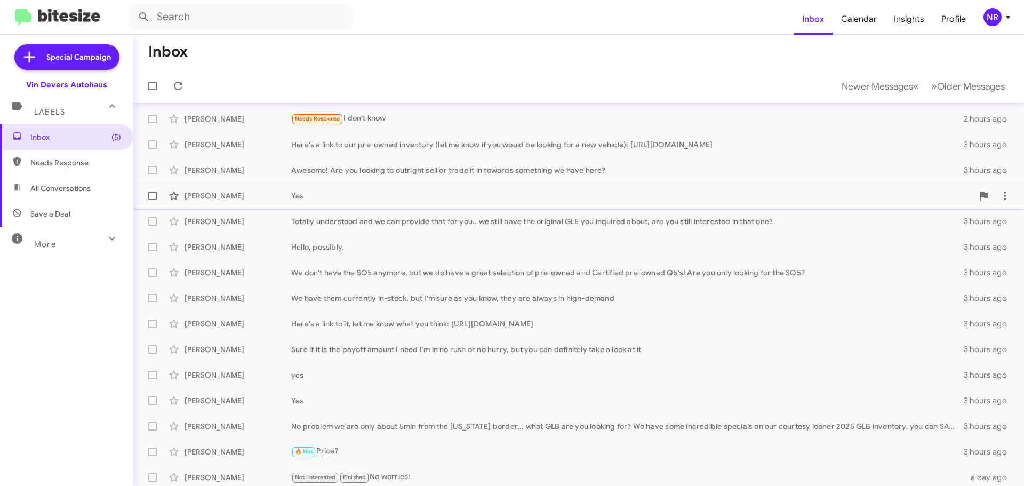
click at [340, 197] on div "Yes" at bounding box center [631, 195] width 681 height 11
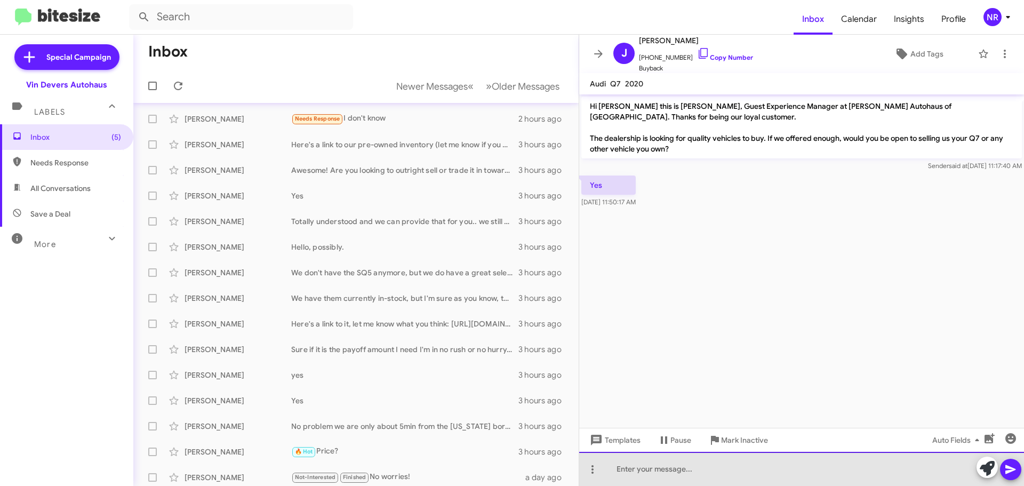
click at [695, 469] on div at bounding box center [801, 469] width 445 height 34
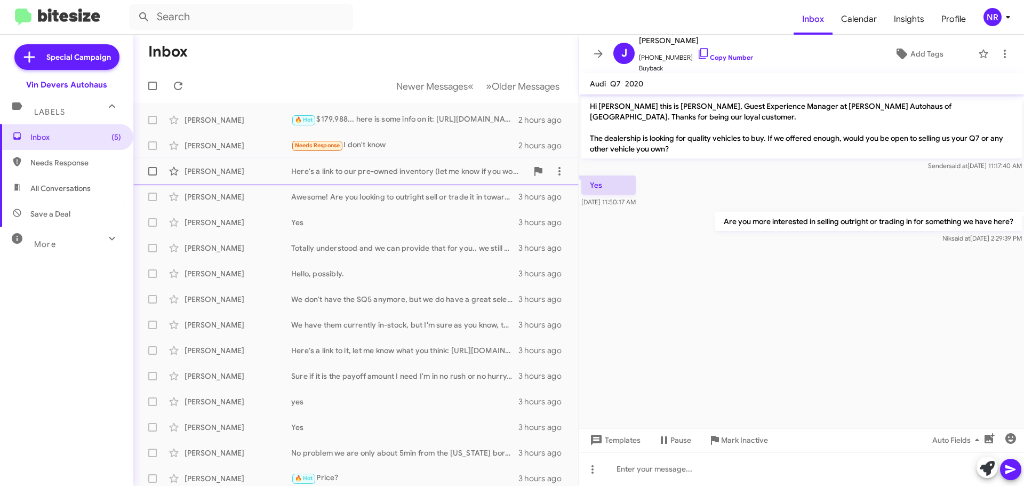
click at [368, 166] on div "Here's a link to our pre-owned inventory (let me know if you would be looking f…" at bounding box center [409, 171] width 236 height 11
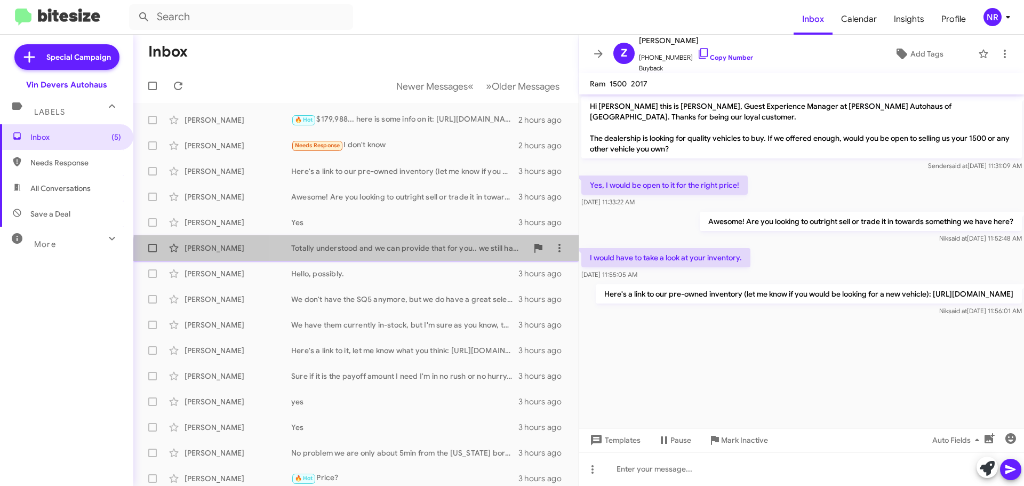
click at [387, 255] on div "[PERSON_NAME] Totally understood and we can provide that for you.. we still hav…" at bounding box center [356, 247] width 428 height 21
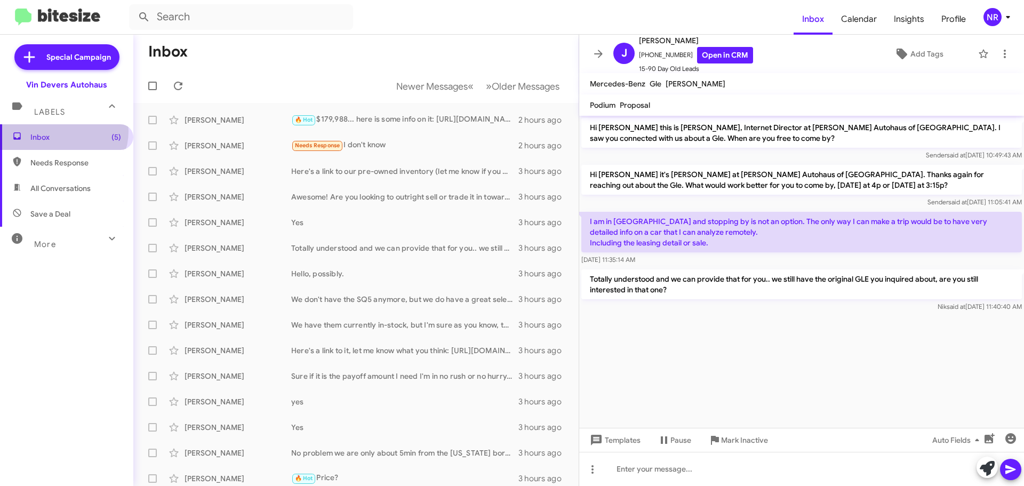
click at [63, 131] on span "Inbox (5)" at bounding box center [66, 137] width 133 height 26
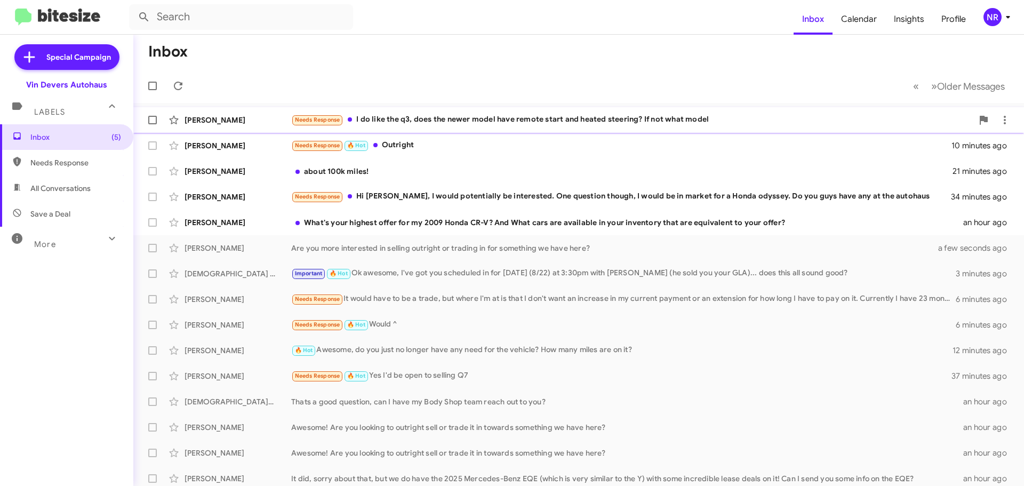
click at [538, 120] on div "Needs Response I do like the q3, does the newer model have remote start and hea…" at bounding box center [631, 120] width 681 height 12
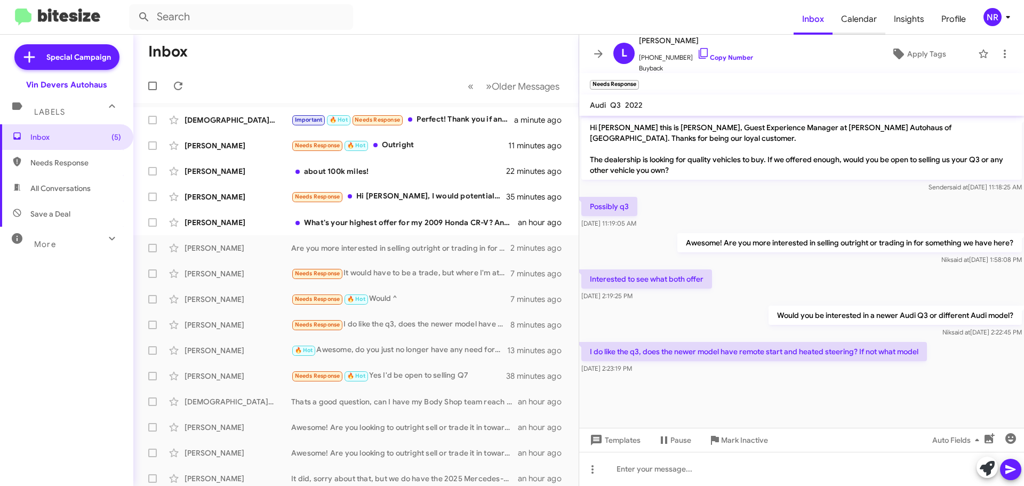
click at [859, 18] on span "Calendar" at bounding box center [858, 19] width 53 height 31
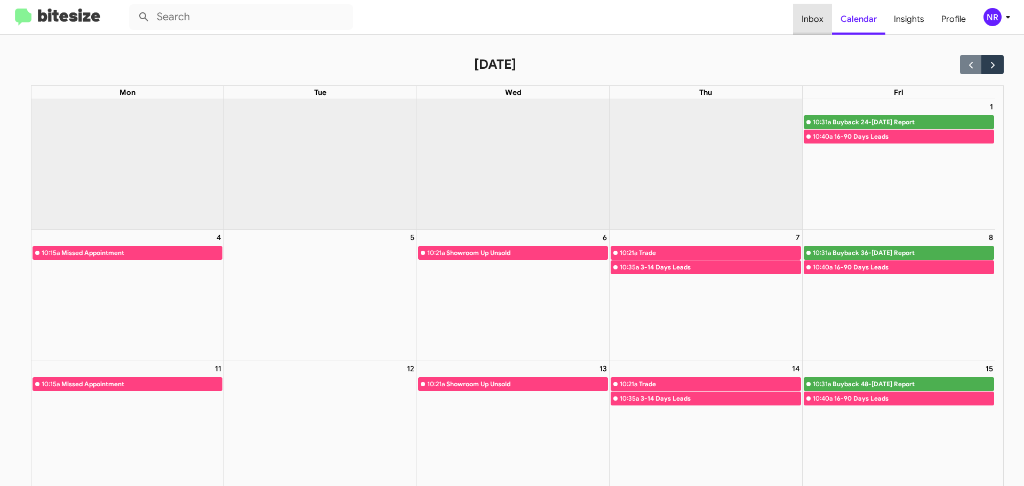
click at [814, 18] on span "Inbox" at bounding box center [812, 19] width 39 height 31
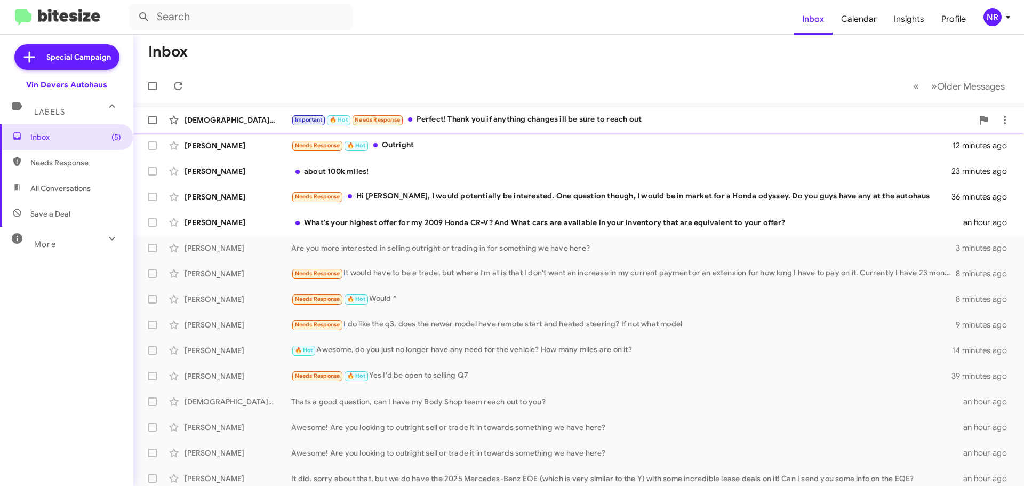
click at [259, 121] on div "[DEMOGRAPHIC_DATA] Poplar" at bounding box center [238, 120] width 107 height 11
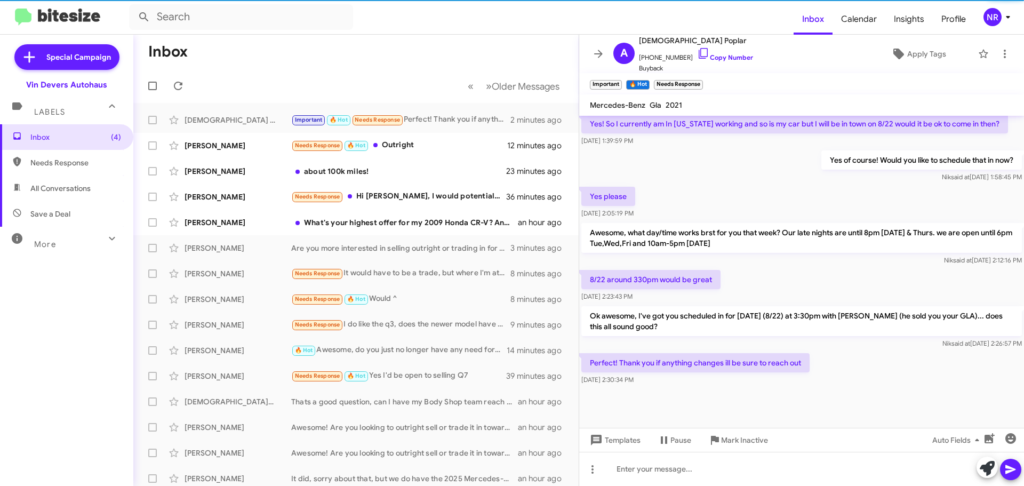
scroll to position [446, 0]
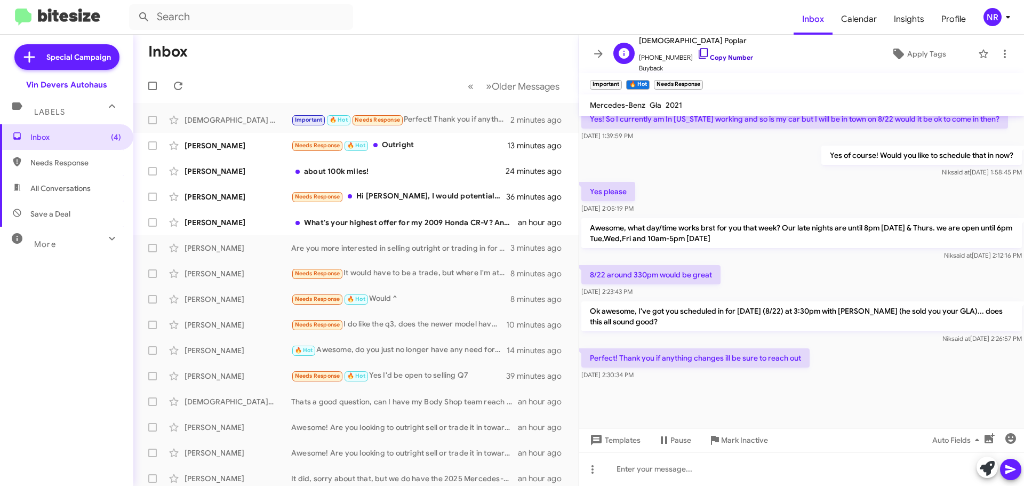
click at [697, 53] on icon at bounding box center [703, 53] width 13 height 13
click at [49, 146] on span "Inbox (4)" at bounding box center [66, 137] width 133 height 26
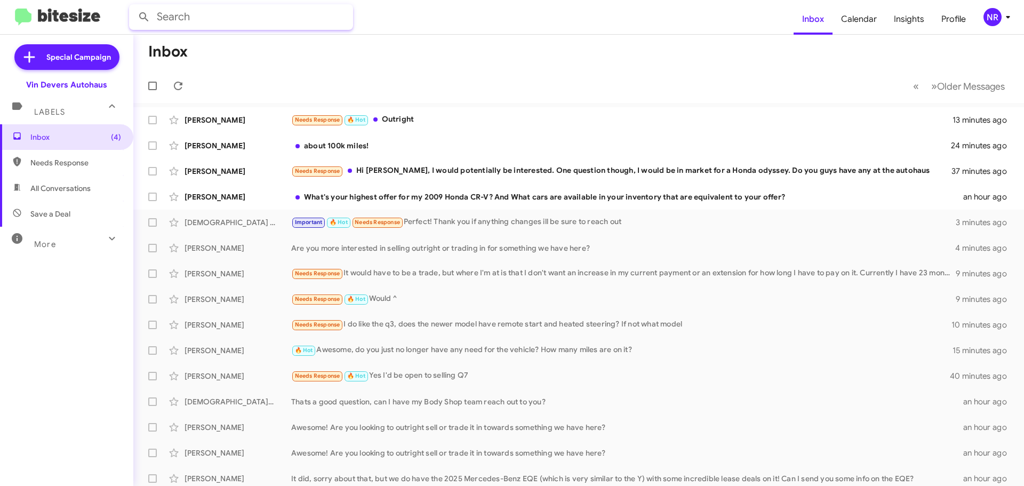
click at [287, 24] on input "text" at bounding box center [241, 17] width 224 height 26
click at [133, 6] on button at bounding box center [143, 16] width 21 height 21
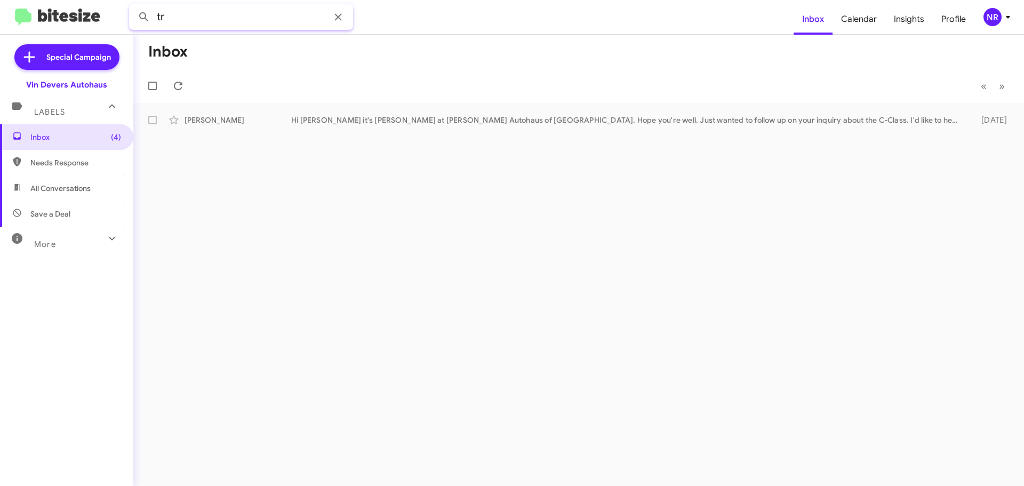
type input "t"
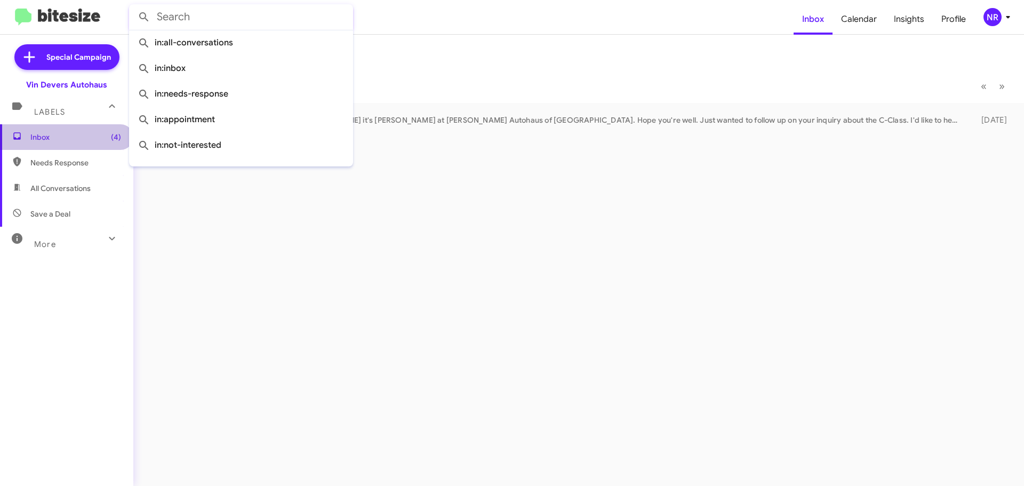
click at [65, 137] on span "Inbox (4)" at bounding box center [75, 137] width 91 height 11
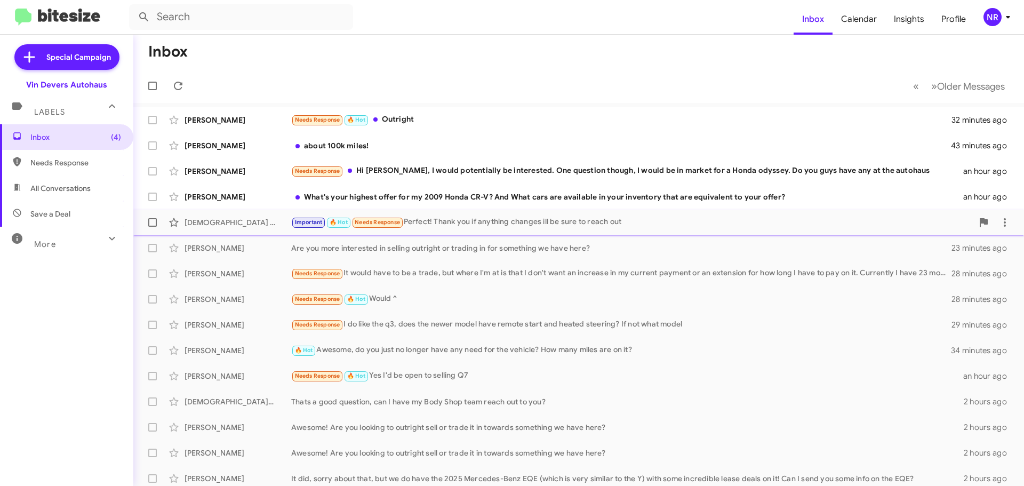
click at [503, 220] on div "Important 🔥 Hot Needs Response Perfect! Thank you if anything changes ill be su…" at bounding box center [631, 222] width 681 height 12
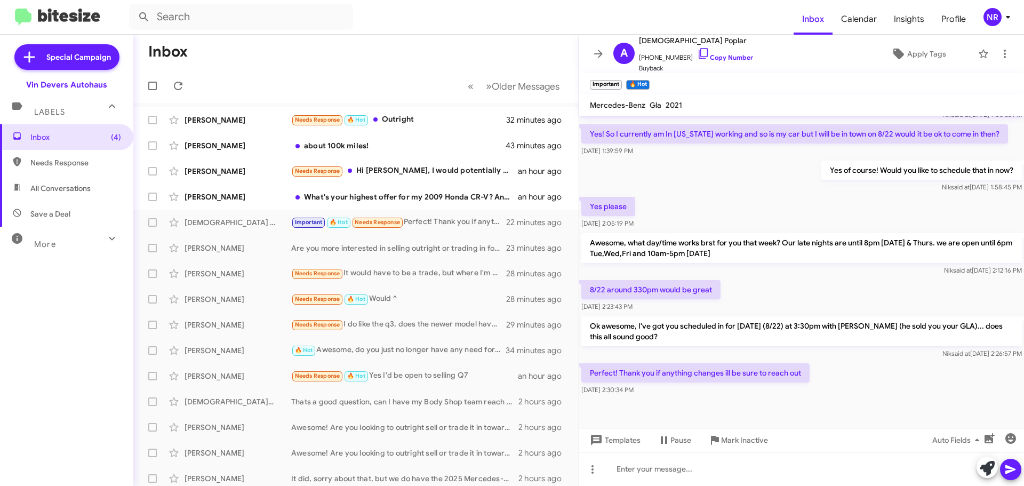
scroll to position [427, 0]
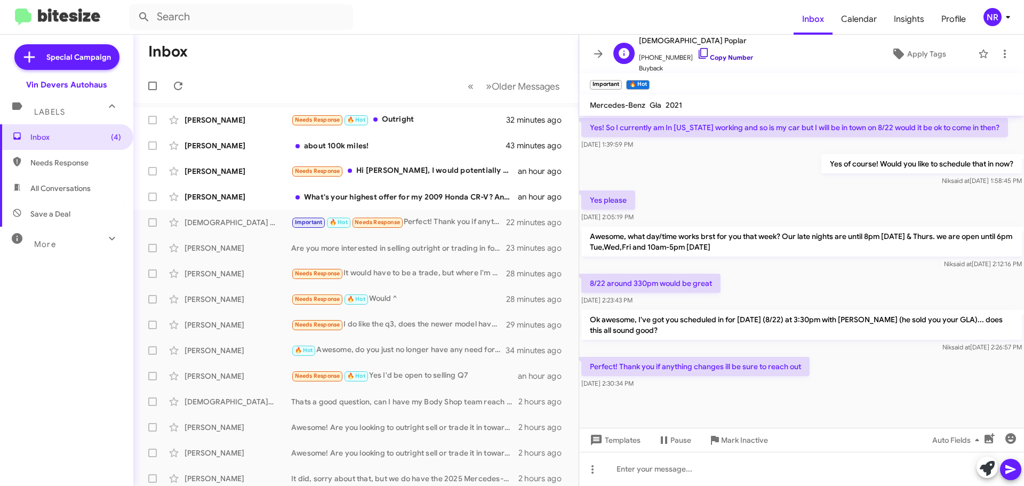
click at [697, 54] on icon at bounding box center [703, 53] width 13 height 13
